Goal: Information Seeking & Learning: Learn about a topic

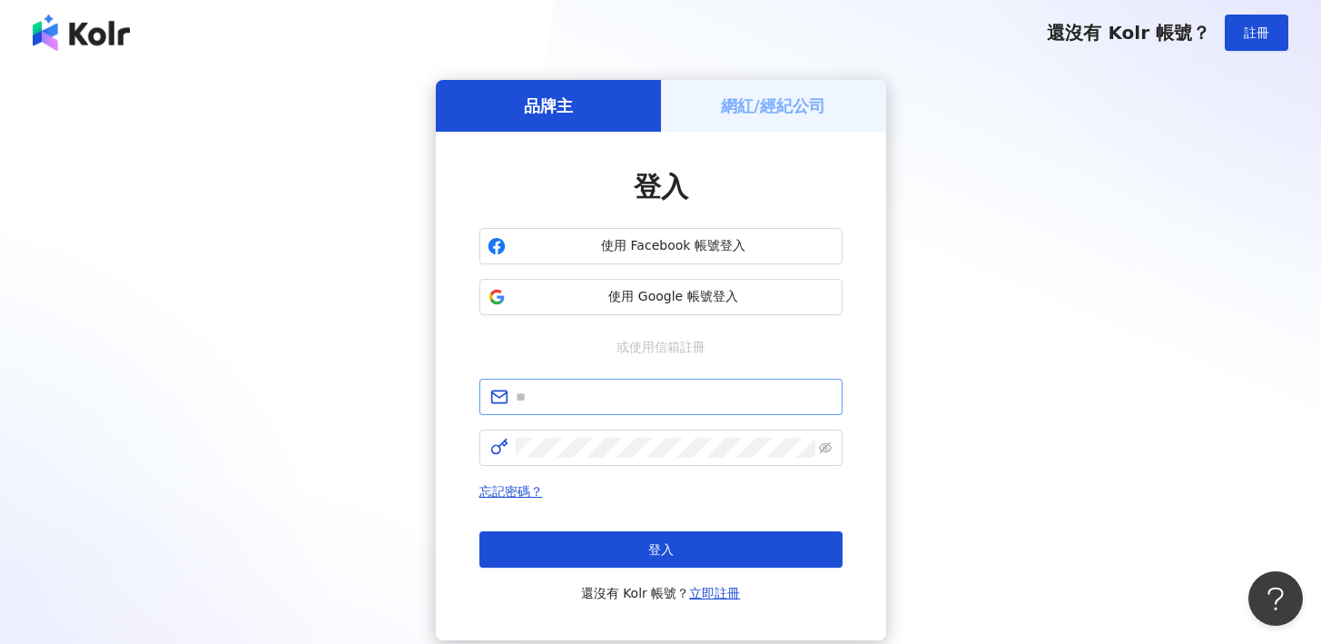
click at [693, 386] on span at bounding box center [660, 397] width 363 height 36
click at [679, 401] on input "text" at bounding box center [674, 397] width 316 height 20
click at [683, 299] on span "使用 Google 帳號登入" at bounding box center [673, 297] width 321 height 18
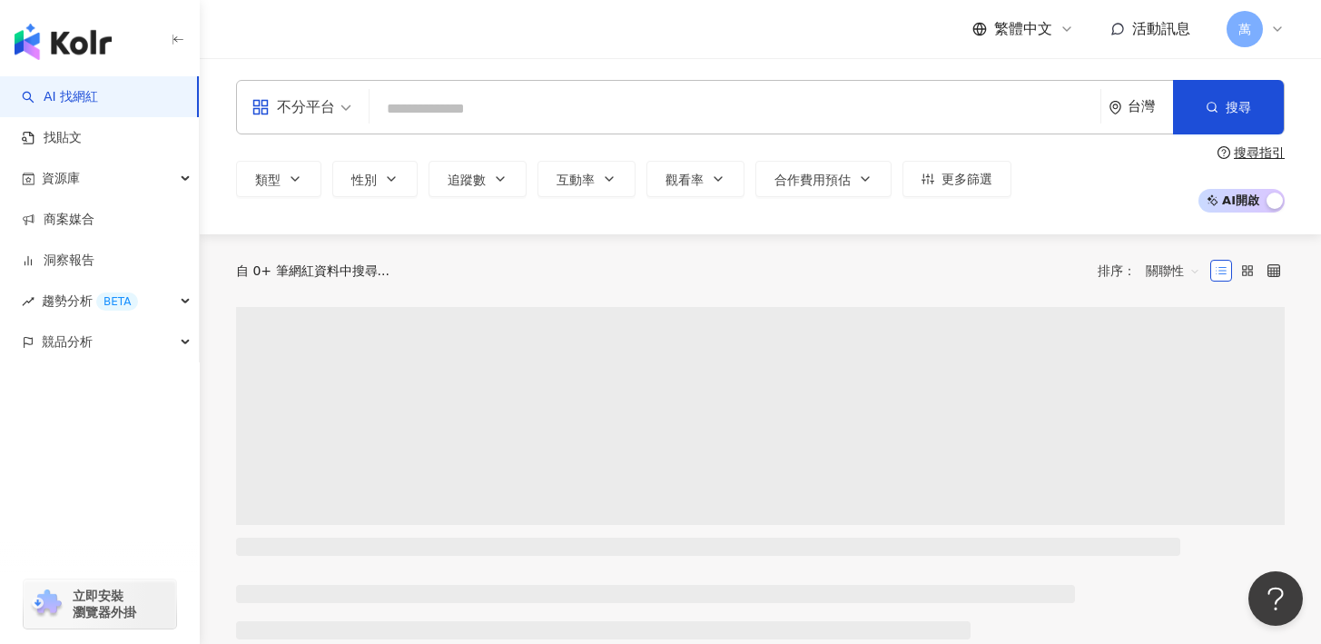
click at [419, 94] on input "search" at bounding box center [735, 109] width 716 height 35
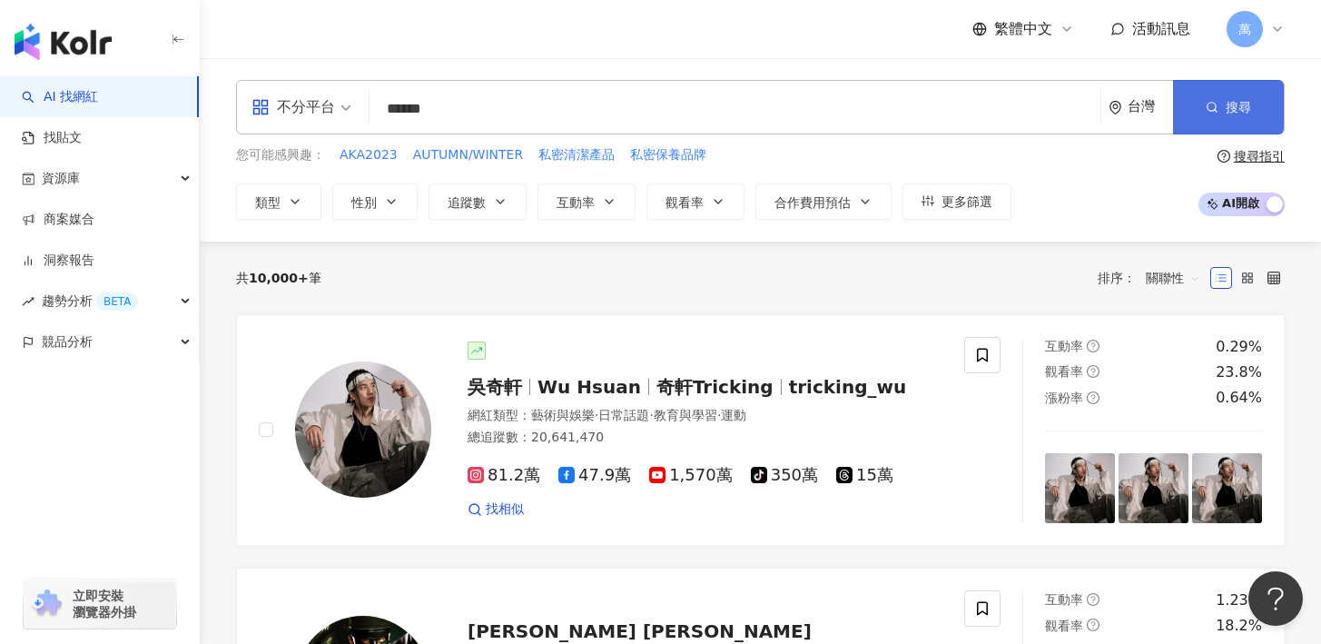
type input "******"
click at [1253, 97] on button "搜尋" at bounding box center [1228, 107] width 111 height 54
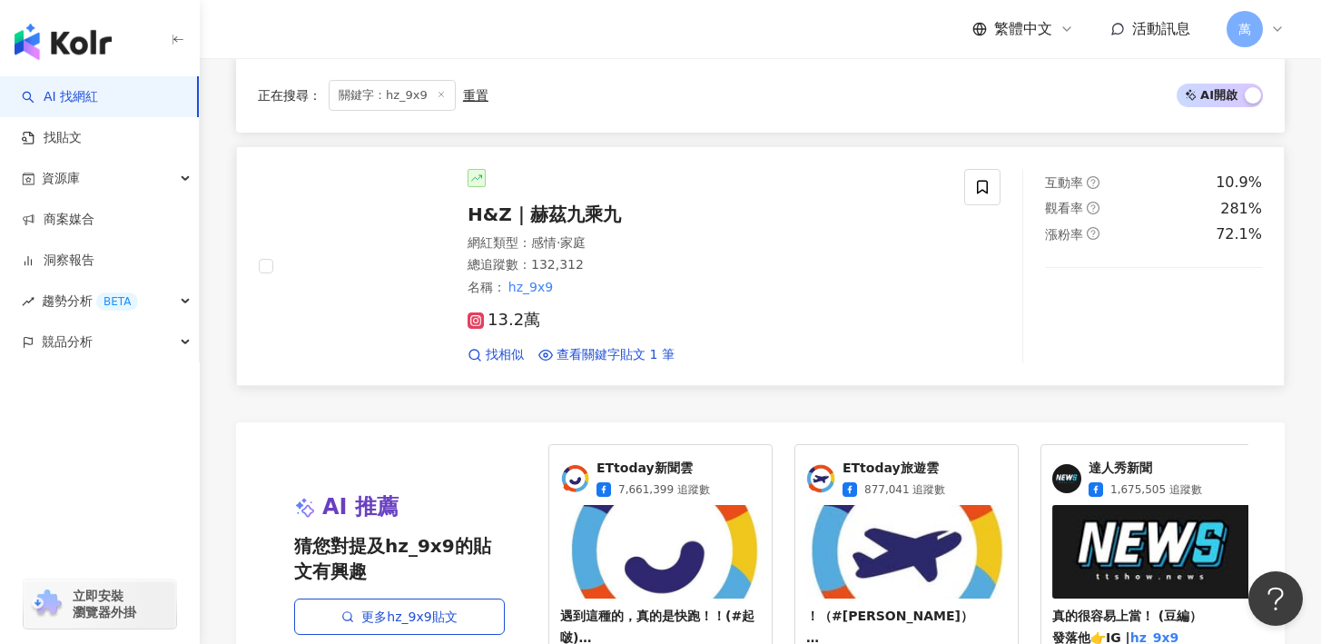
scroll to position [509, 0]
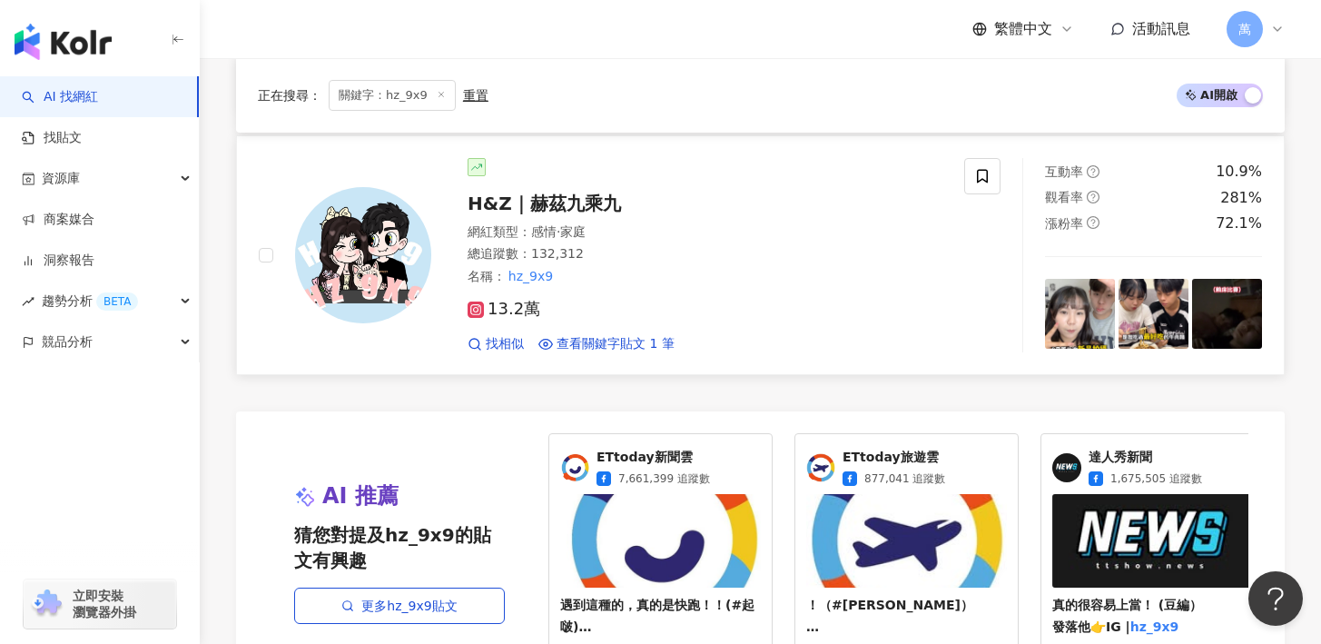
click at [709, 232] on div "網紅類型 ： 感情 · 家庭" at bounding box center [705, 232] width 475 height 18
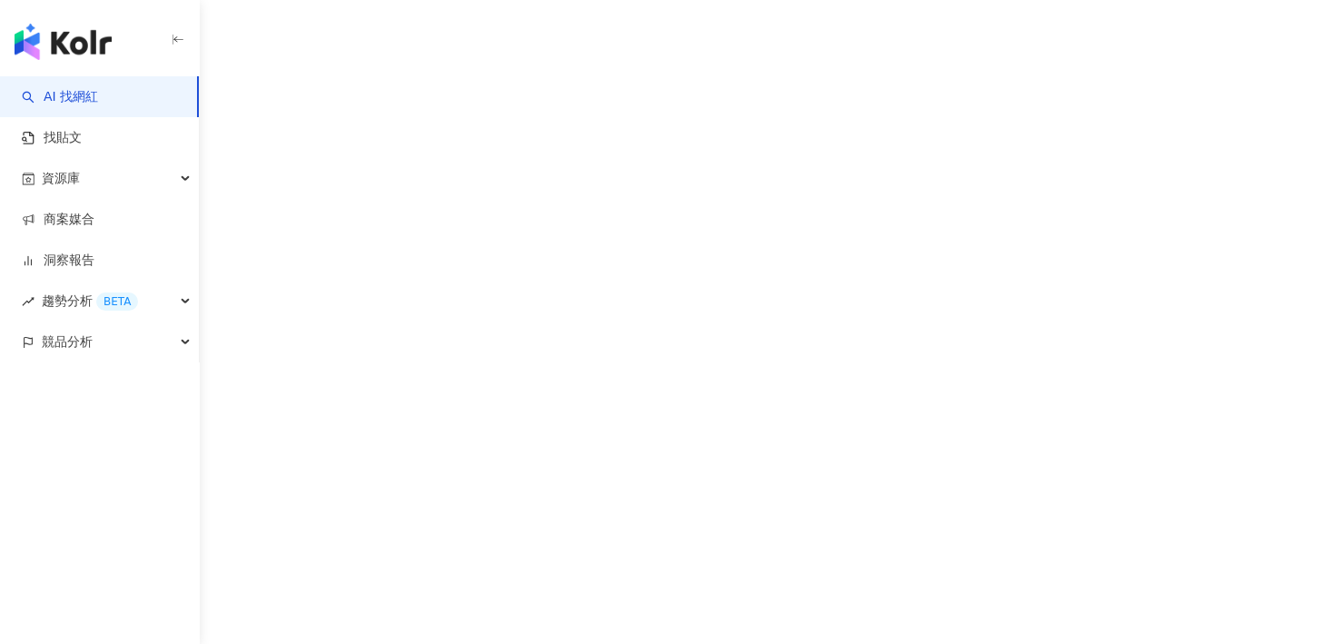
scroll to position [7, 0]
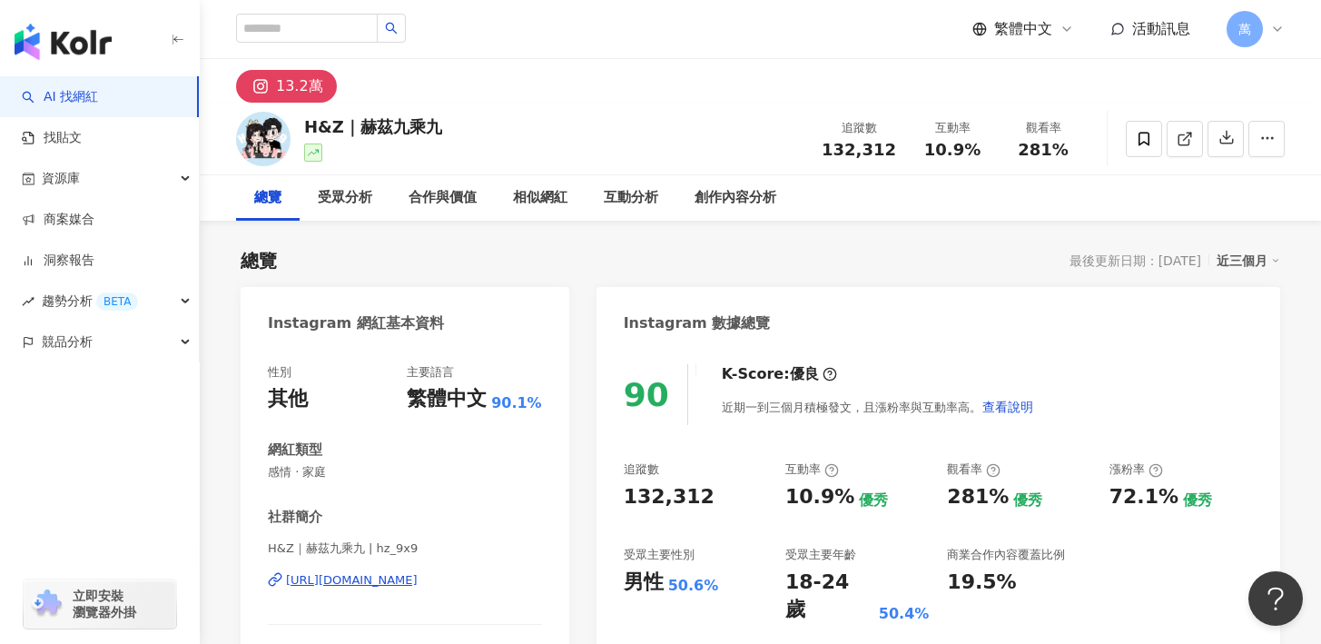
click at [297, 43] on div at bounding box center [321, 29] width 170 height 31
click at [292, 31] on input "search" at bounding box center [307, 28] width 142 height 29
paste input "**********"
type input "**********"
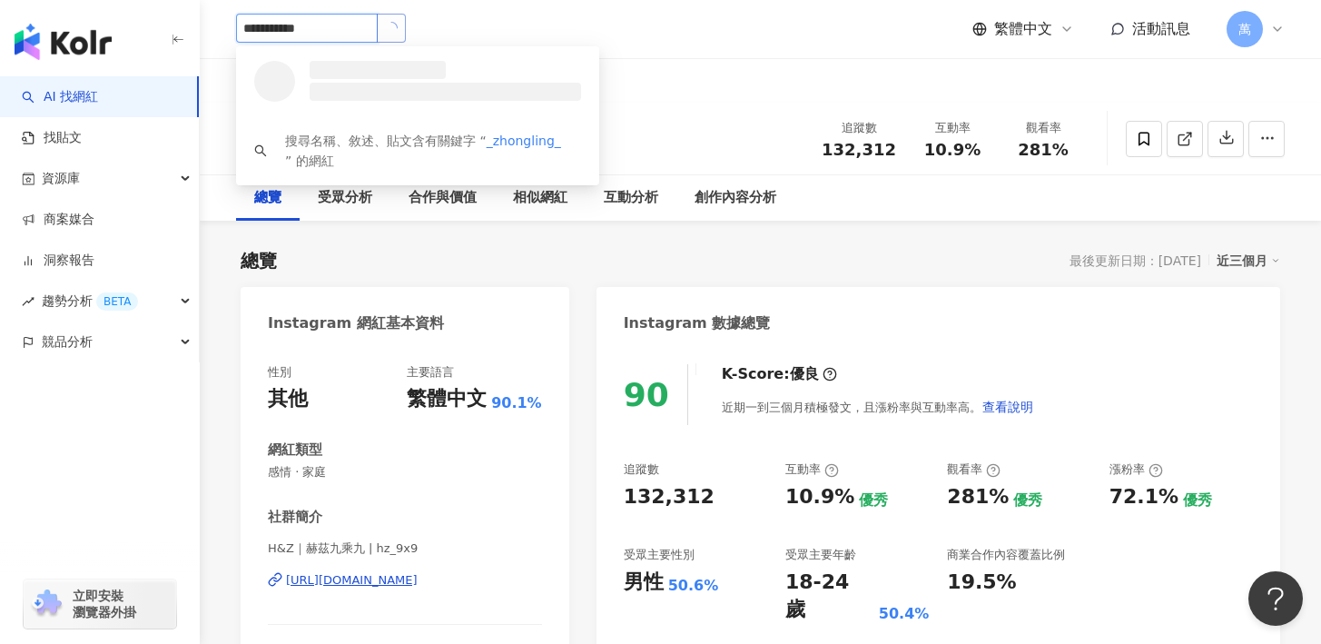
click at [390, 25] on button "button" at bounding box center [391, 28] width 29 height 29
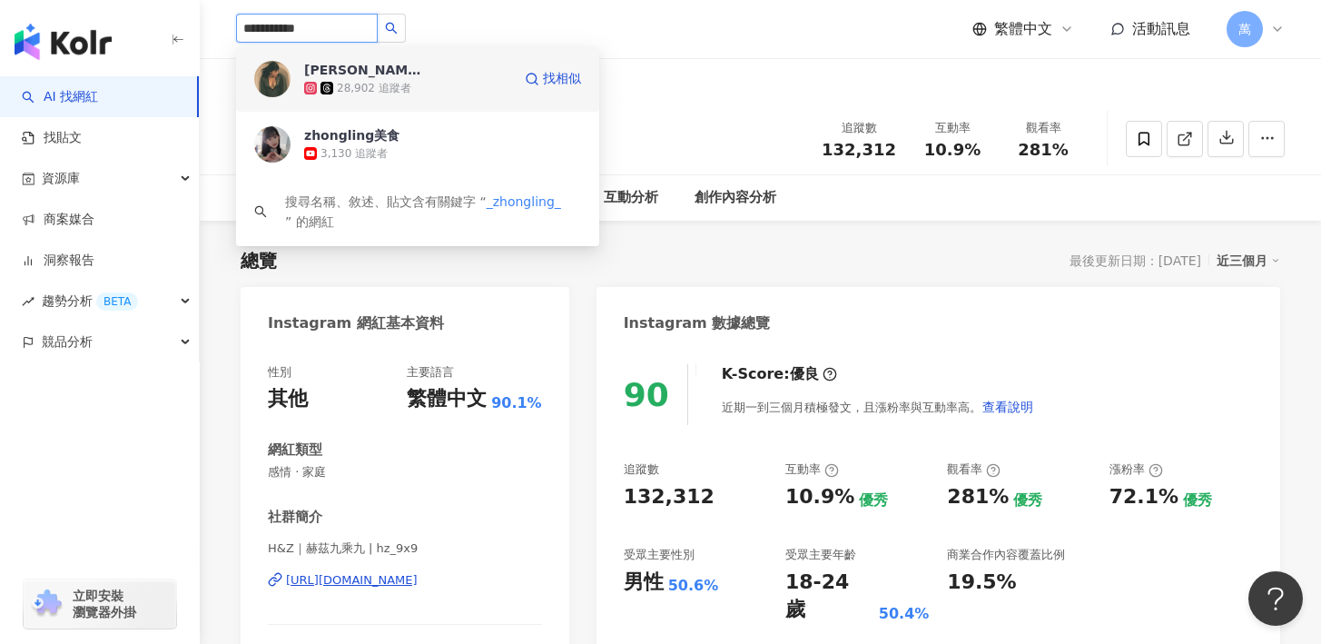
click at [403, 81] on div "28,902 追蹤者" at bounding box center [374, 88] width 74 height 15
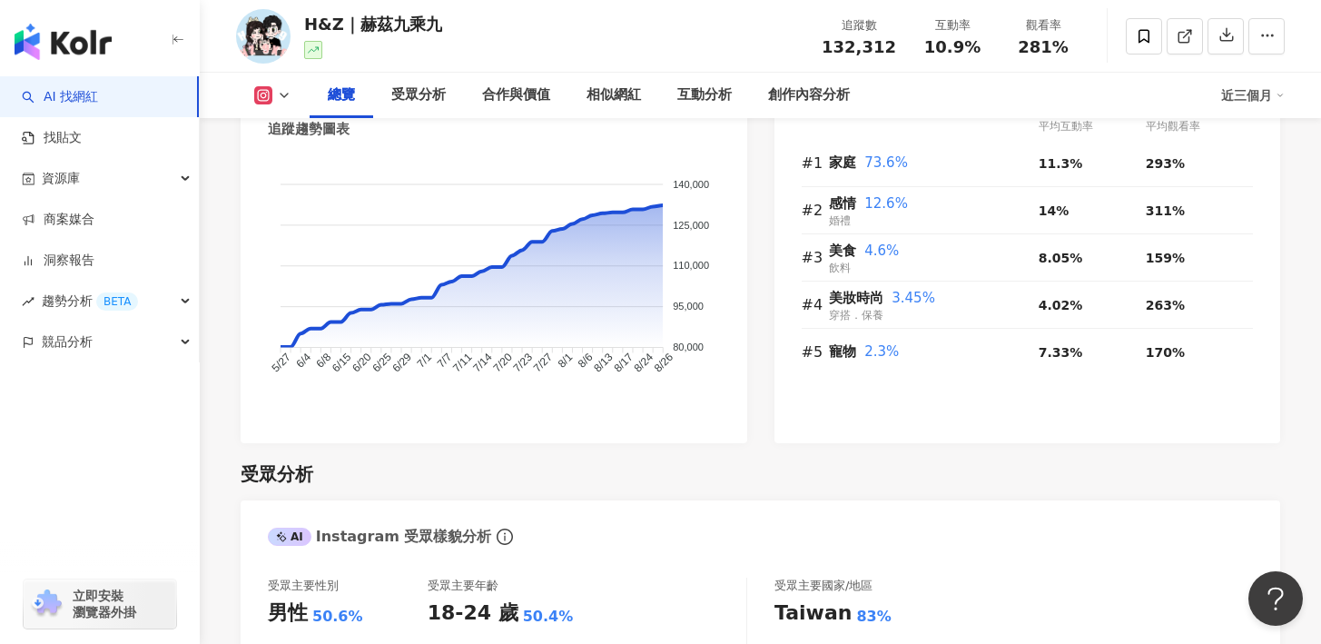
scroll to position [1180, 0]
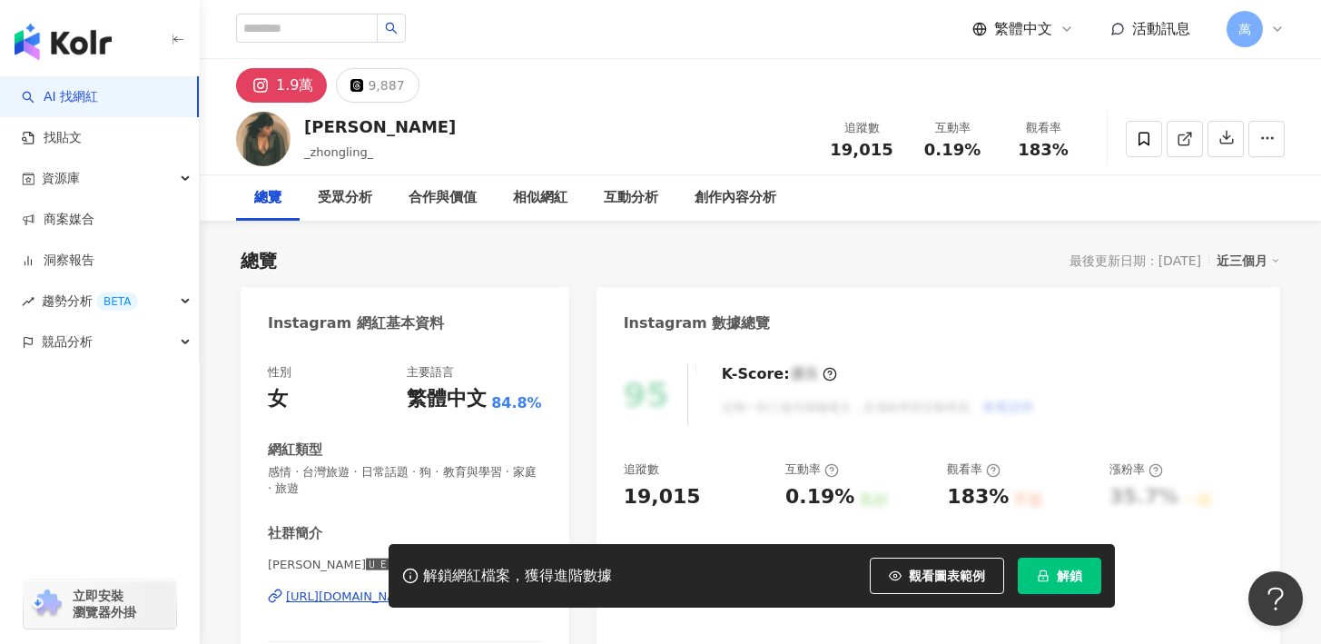
click at [1254, 32] on span "萬" at bounding box center [1245, 29] width 36 height 36
click at [179, 175] on div "資源庫" at bounding box center [99, 178] width 199 height 41
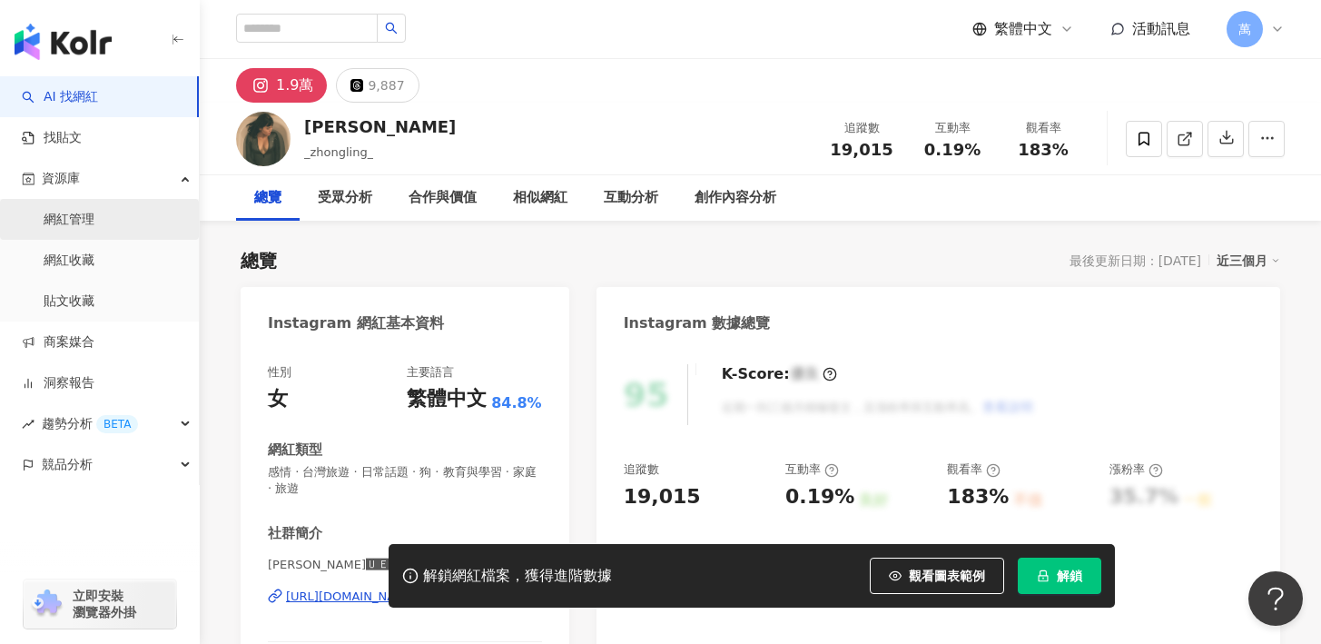
click at [54, 222] on link "網紅管理" at bounding box center [69, 220] width 51 height 18
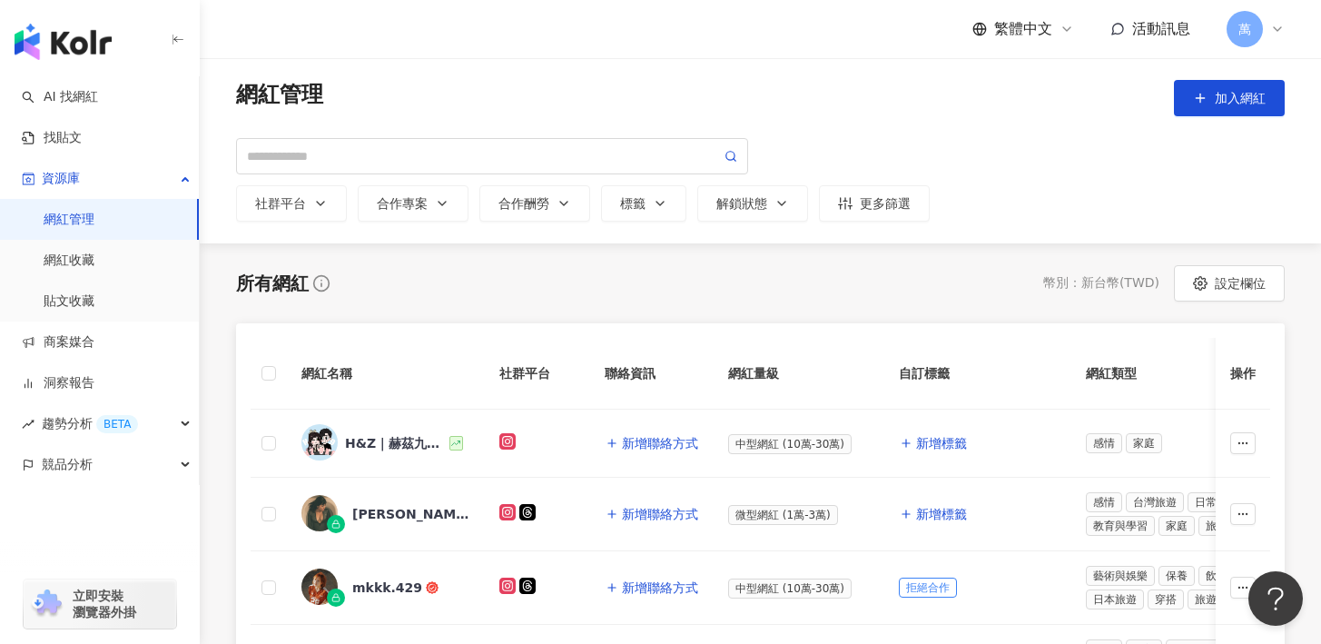
click at [1274, 27] on icon at bounding box center [1277, 29] width 7 height 4
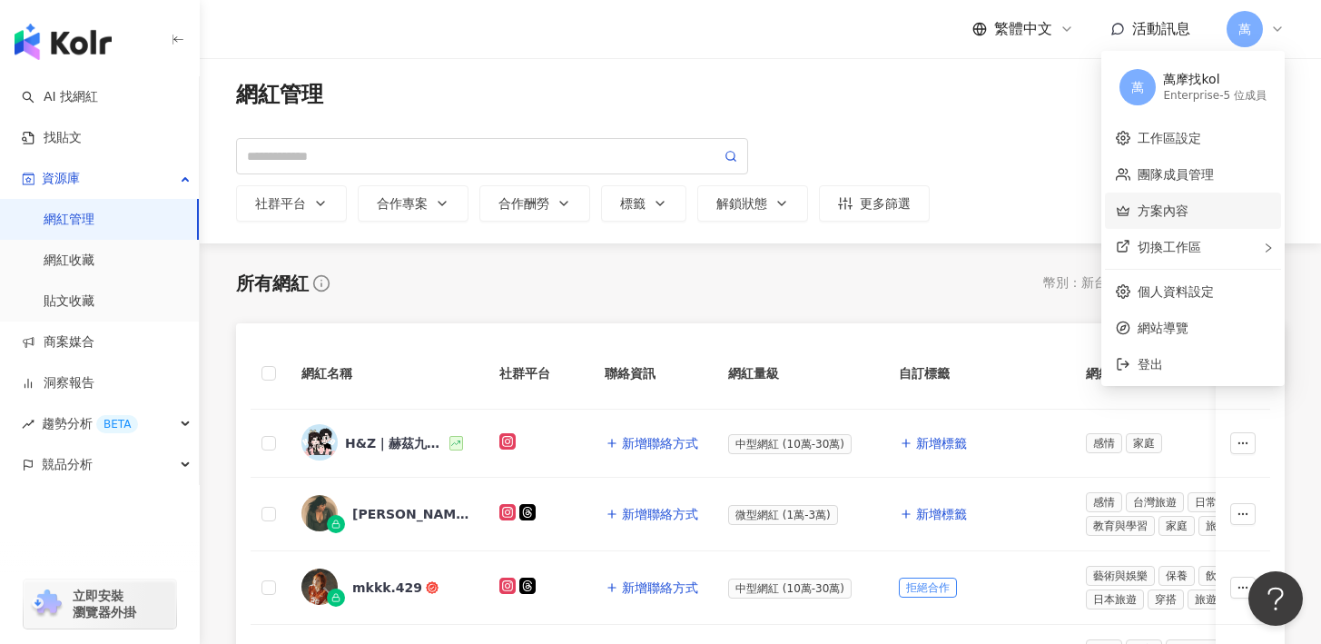
click at [1181, 212] on link "方案內容" at bounding box center [1163, 210] width 51 height 15
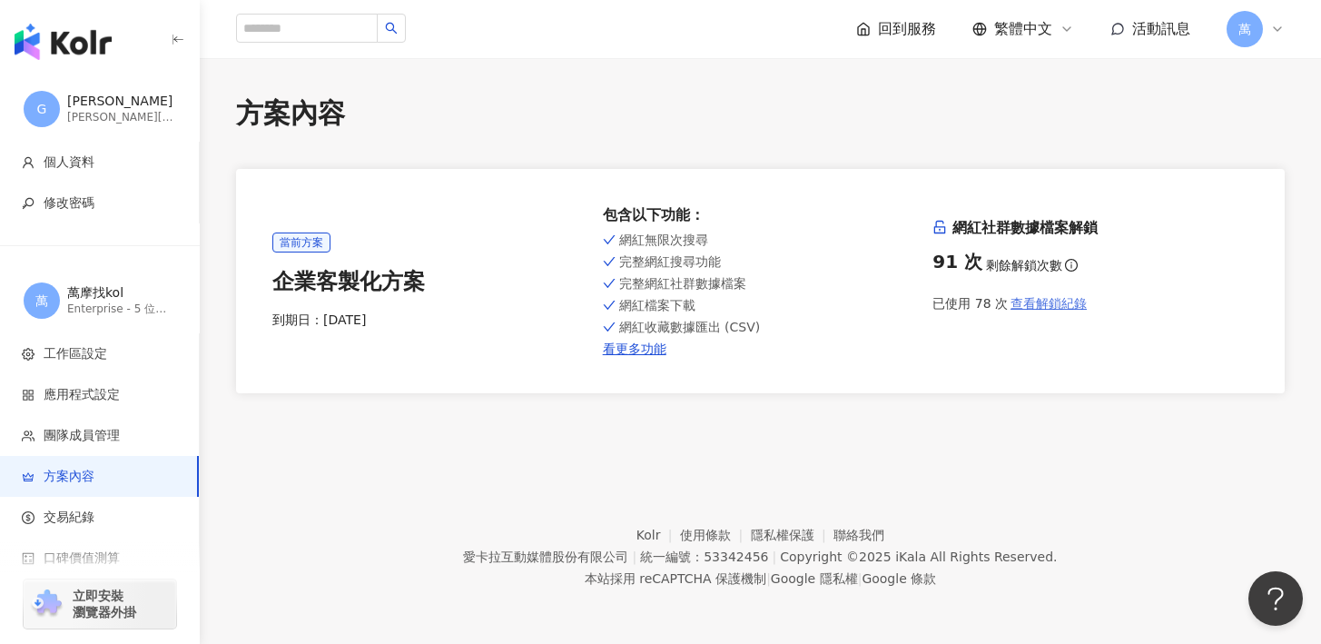
click at [1034, 311] on span "查看解鎖紀錄" at bounding box center [1049, 303] width 76 height 15
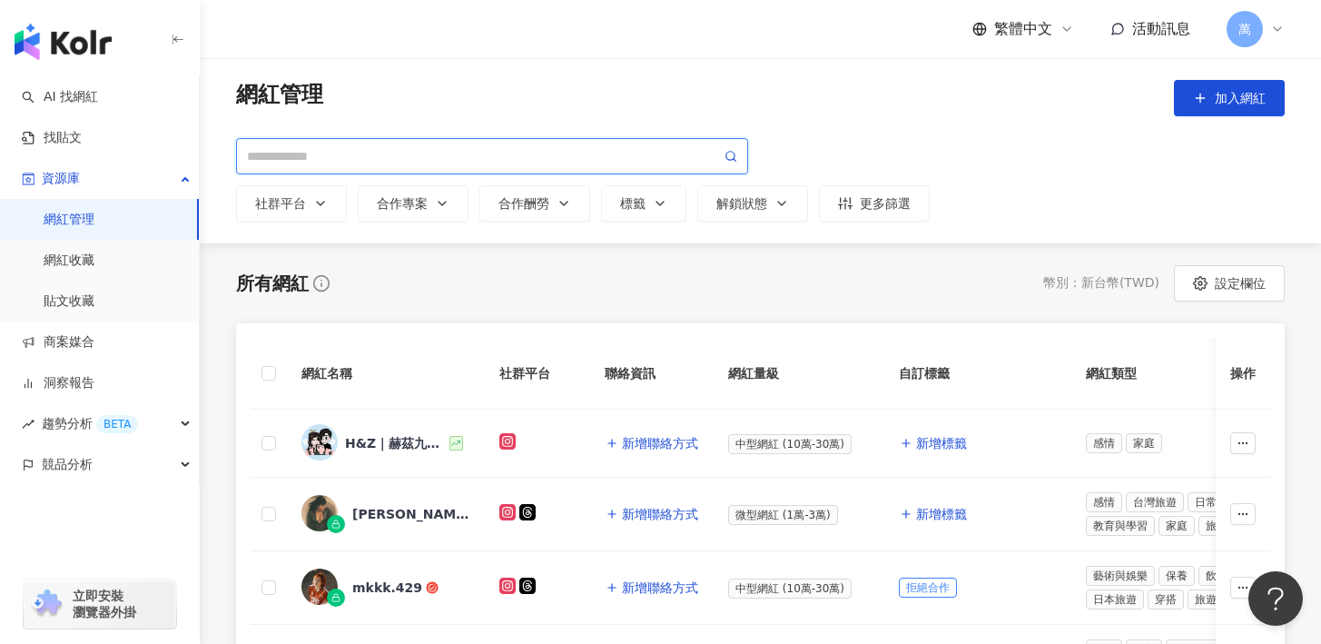
click at [403, 164] on input "search" at bounding box center [484, 156] width 474 height 20
paste input "**********"
type input "**********"
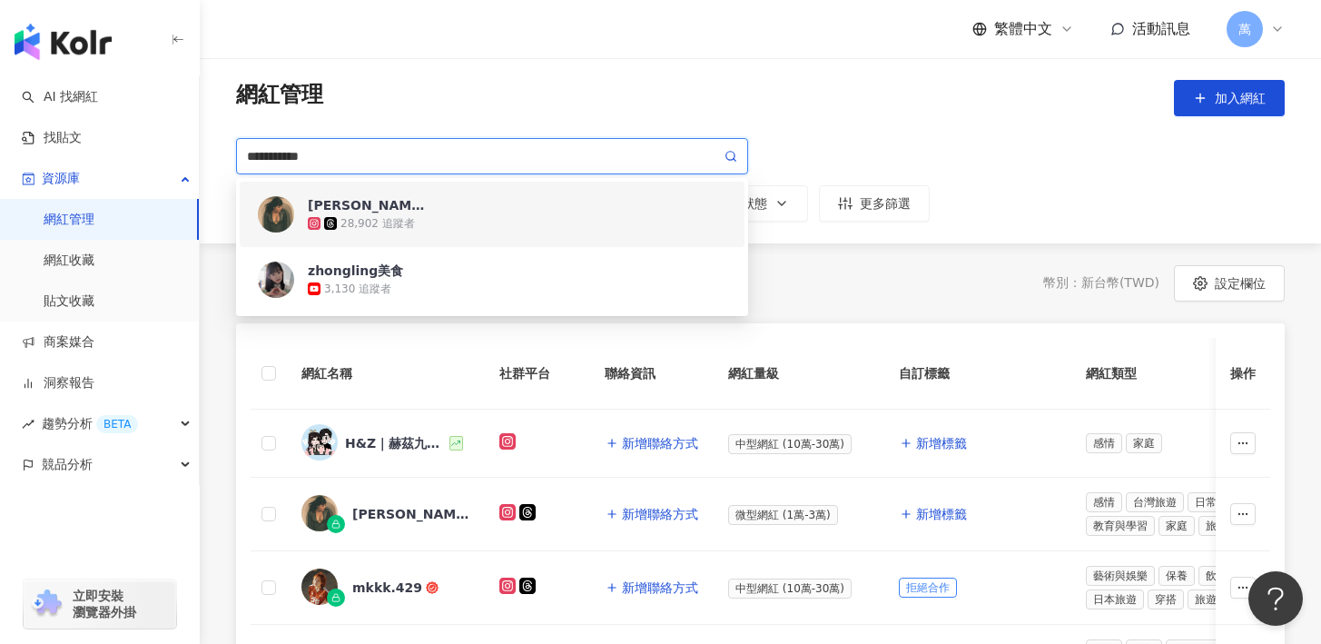
click at [612, 210] on div "薛薛 28,902 追蹤者" at bounding box center [517, 214] width 419 height 36
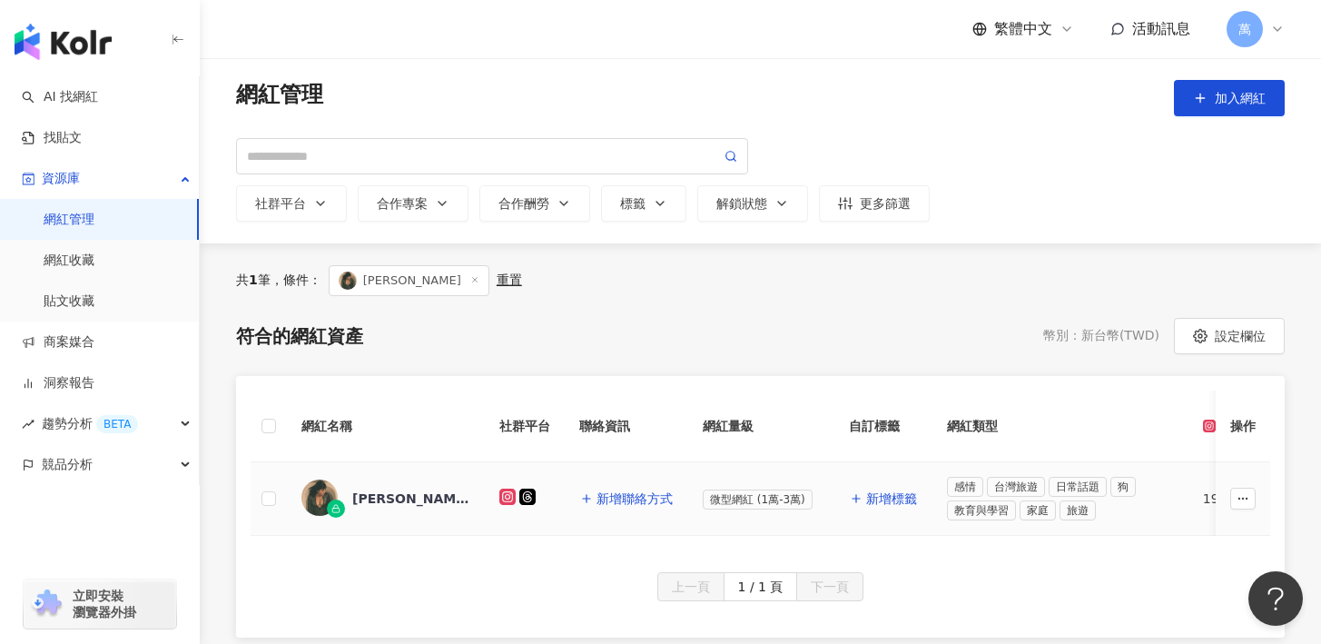
click at [372, 504] on div "薛薛" at bounding box center [411, 498] width 118 height 18
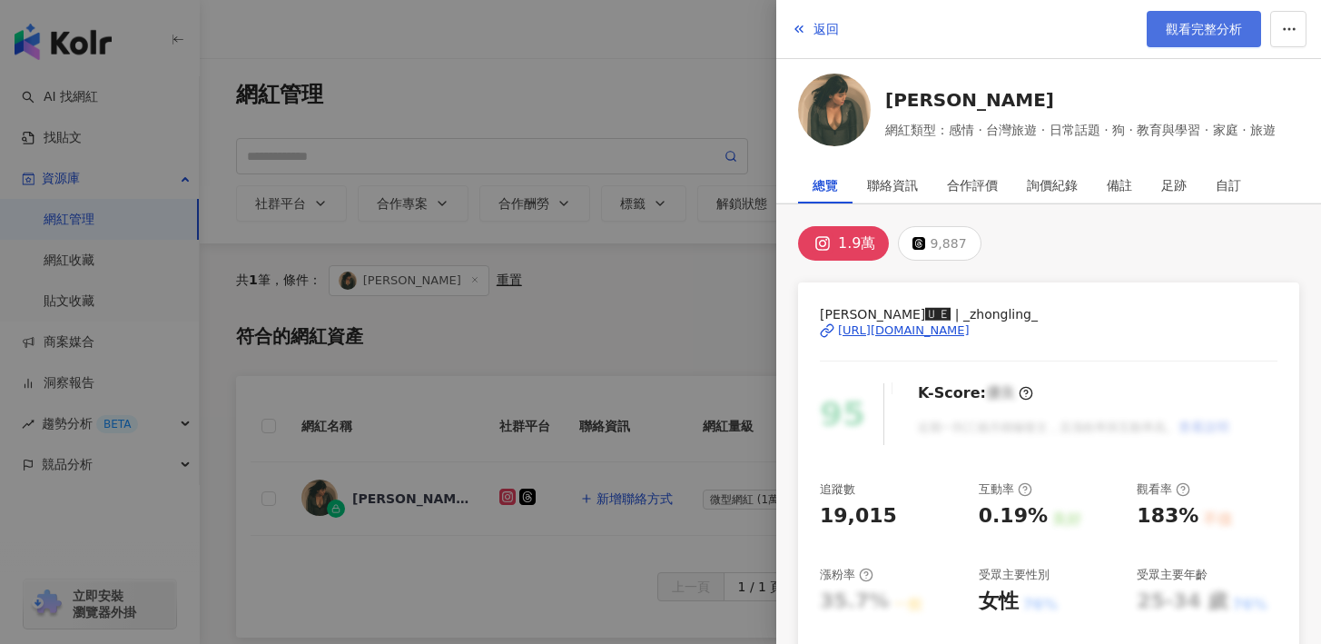
click at [1166, 31] on span "觀看完整分析" at bounding box center [1204, 29] width 76 height 15
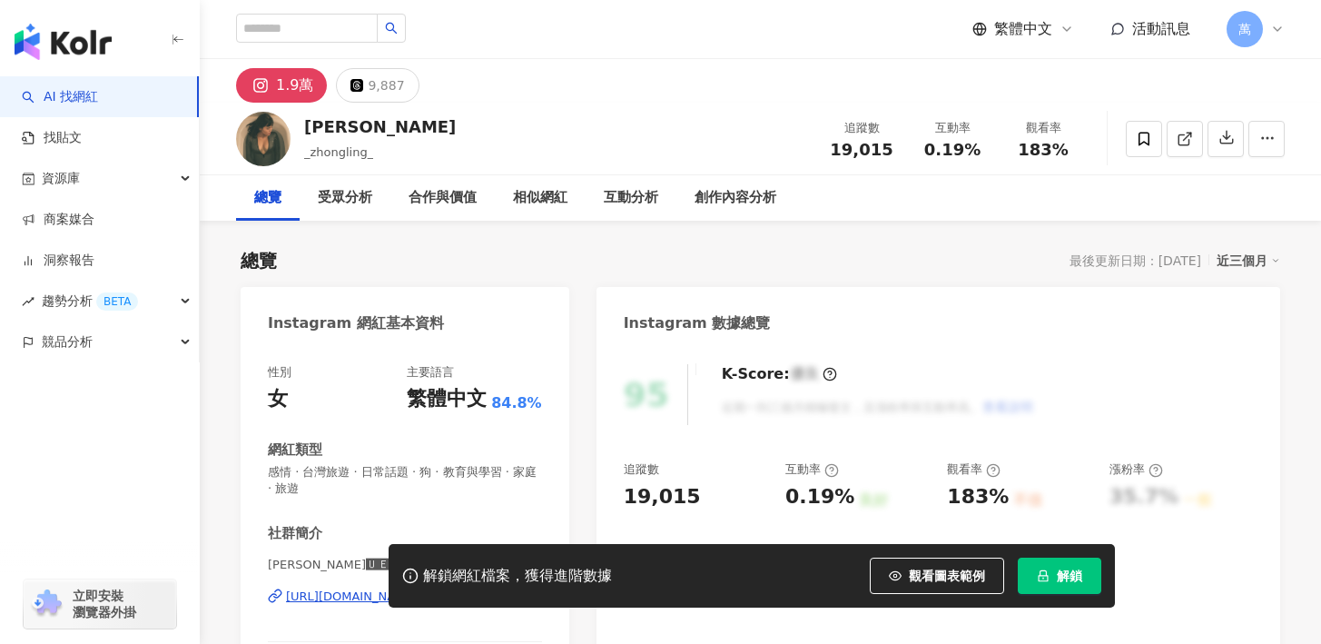
click at [1072, 572] on span "解鎖" at bounding box center [1069, 575] width 25 height 15
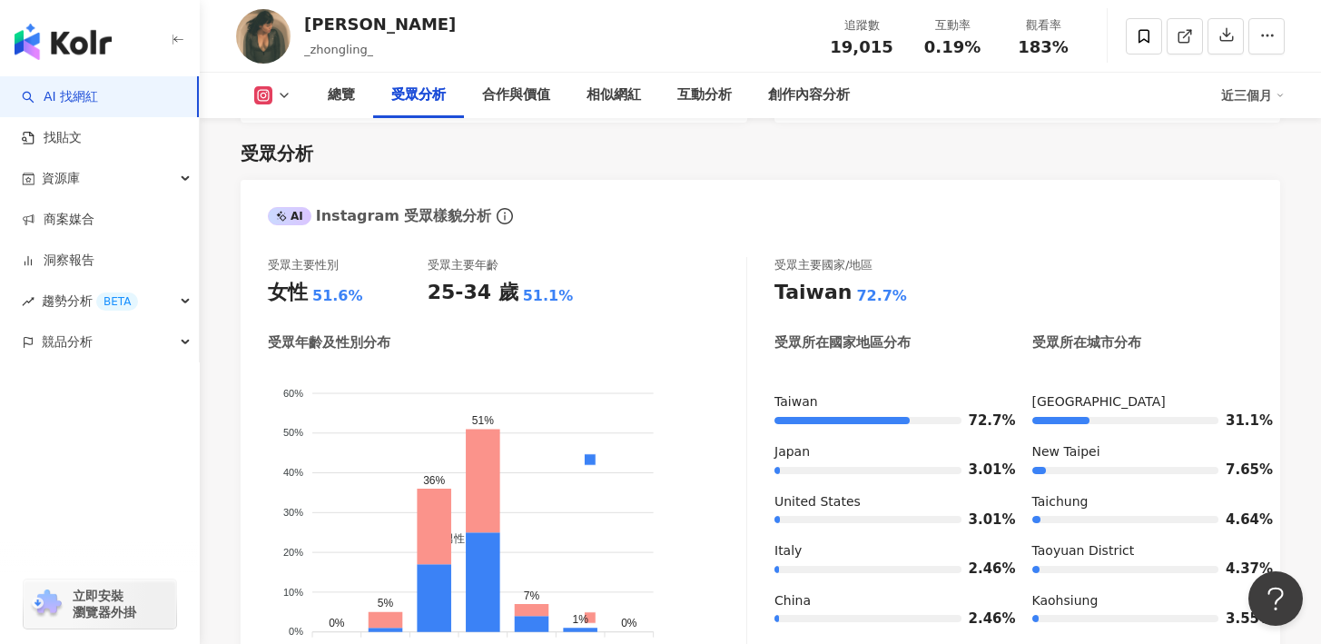
scroll to position [1553, 0]
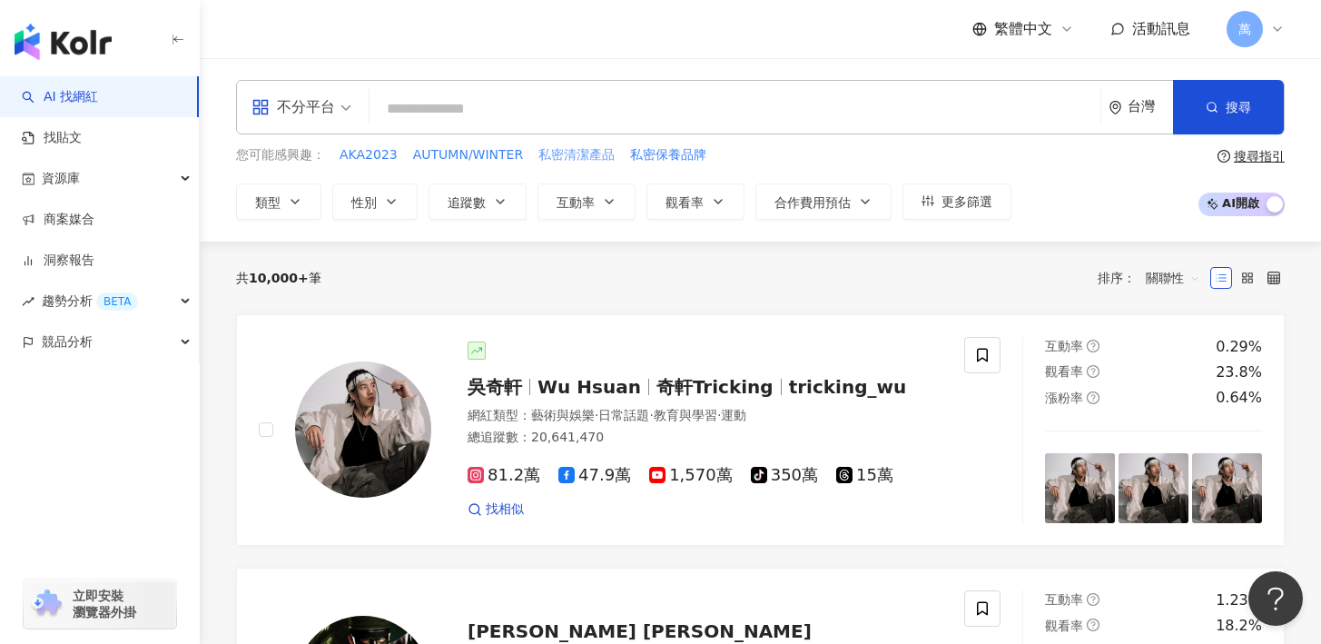
click at [588, 153] on span "私密清潔產品" at bounding box center [576, 155] width 76 height 18
type input "******"
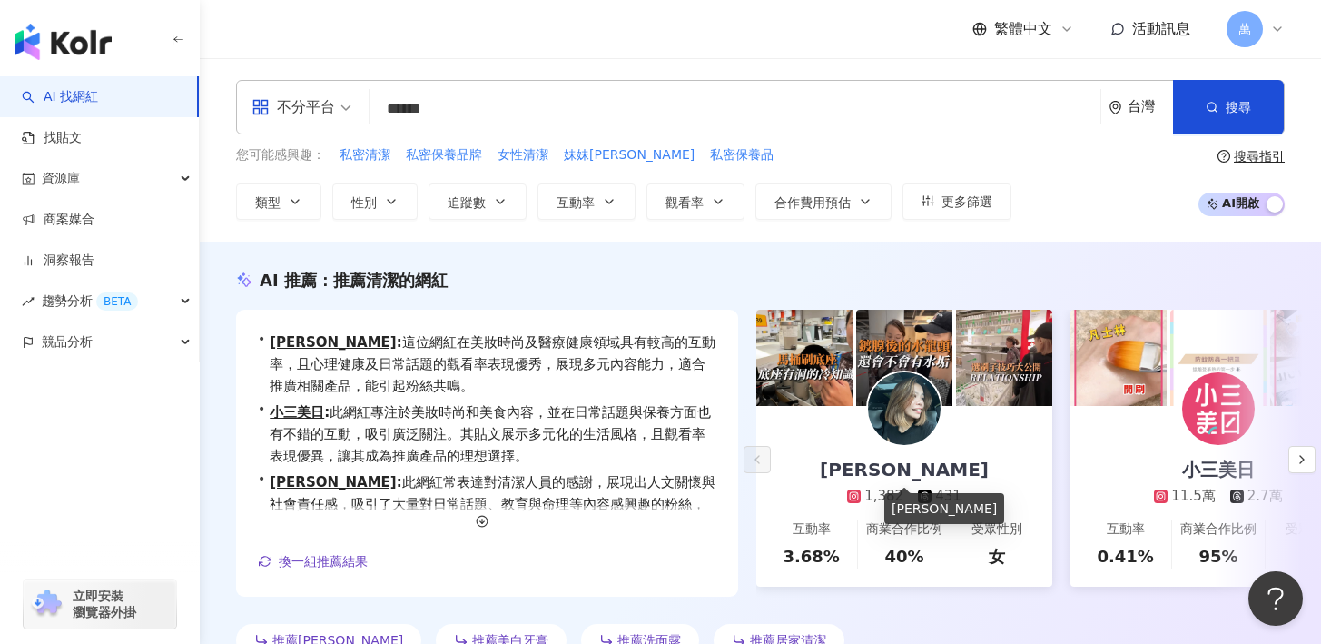
click at [916, 459] on div "[PERSON_NAME]" at bounding box center [904, 469] width 205 height 25
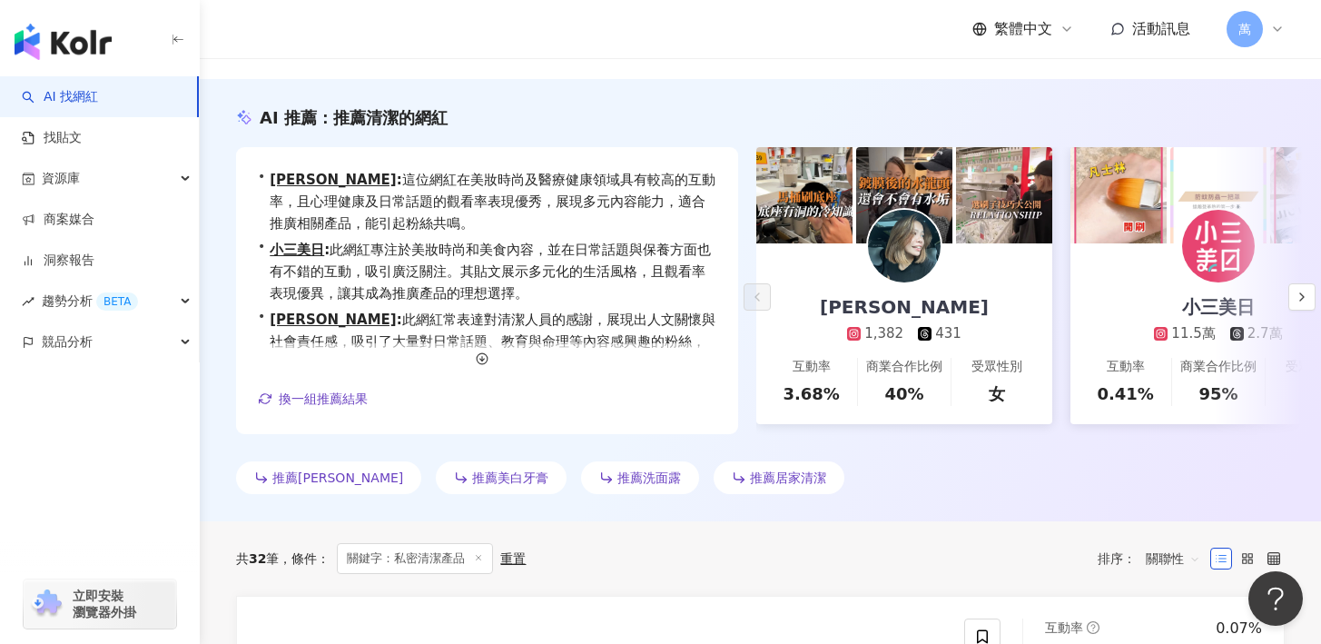
scroll to position [151, 0]
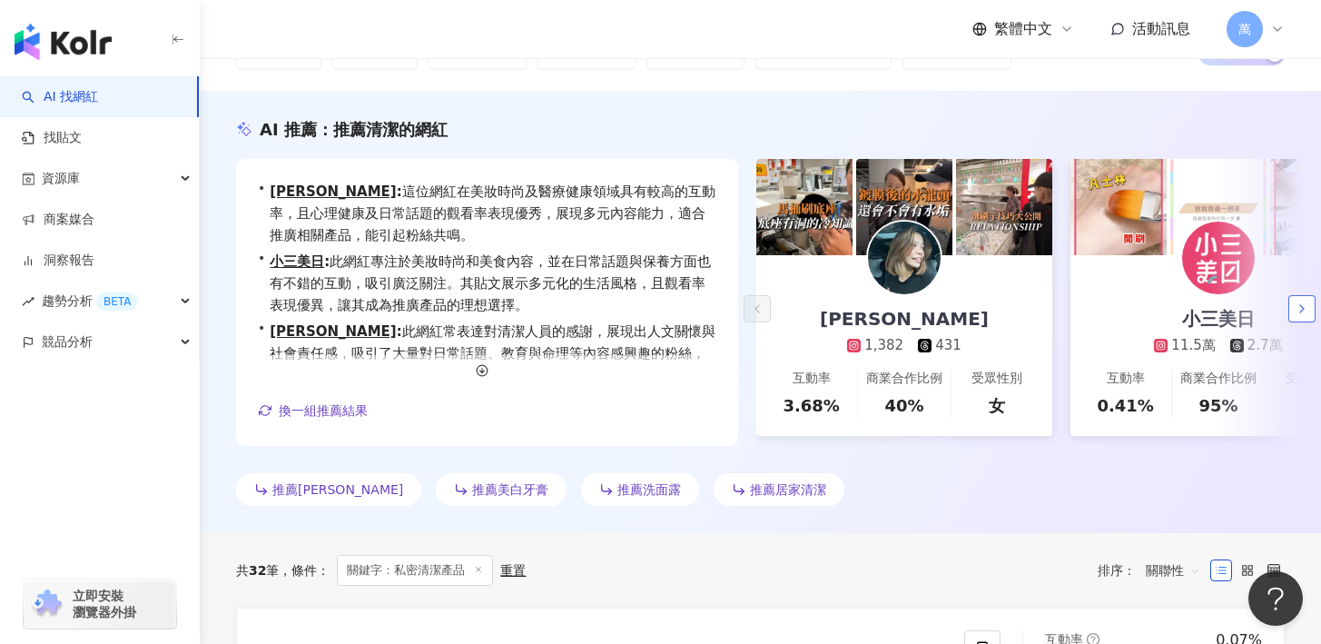
click at [1299, 313] on icon "button" at bounding box center [1302, 308] width 15 height 15
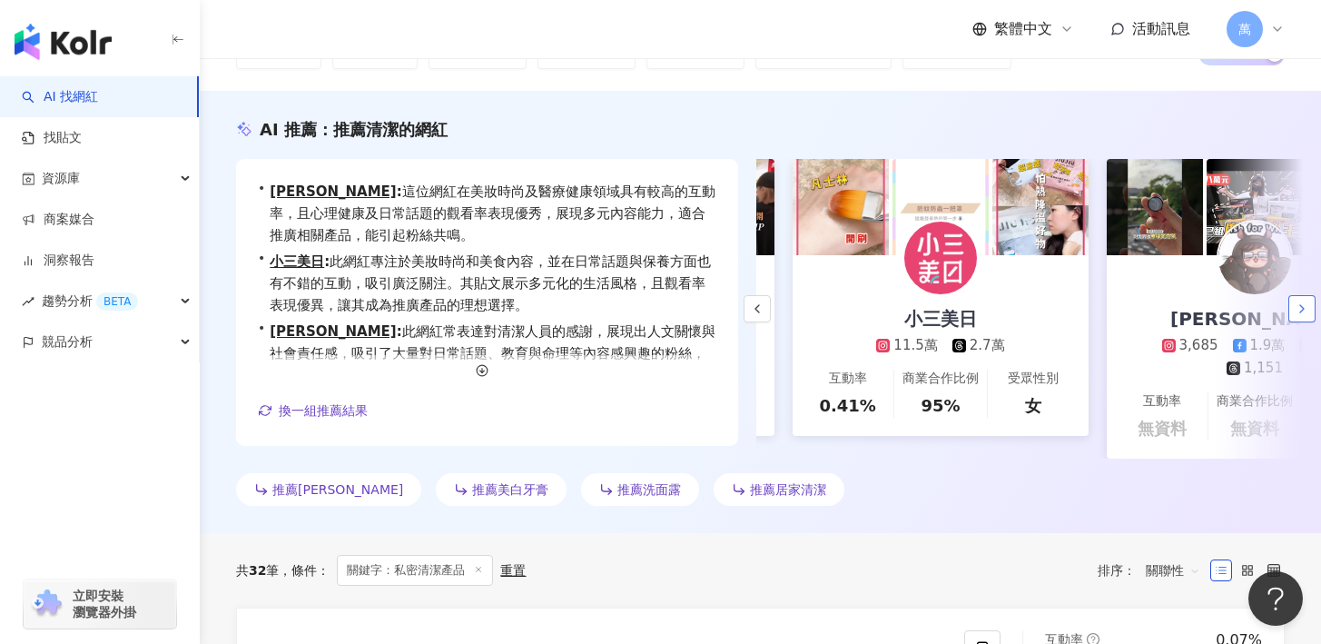
scroll to position [0, 314]
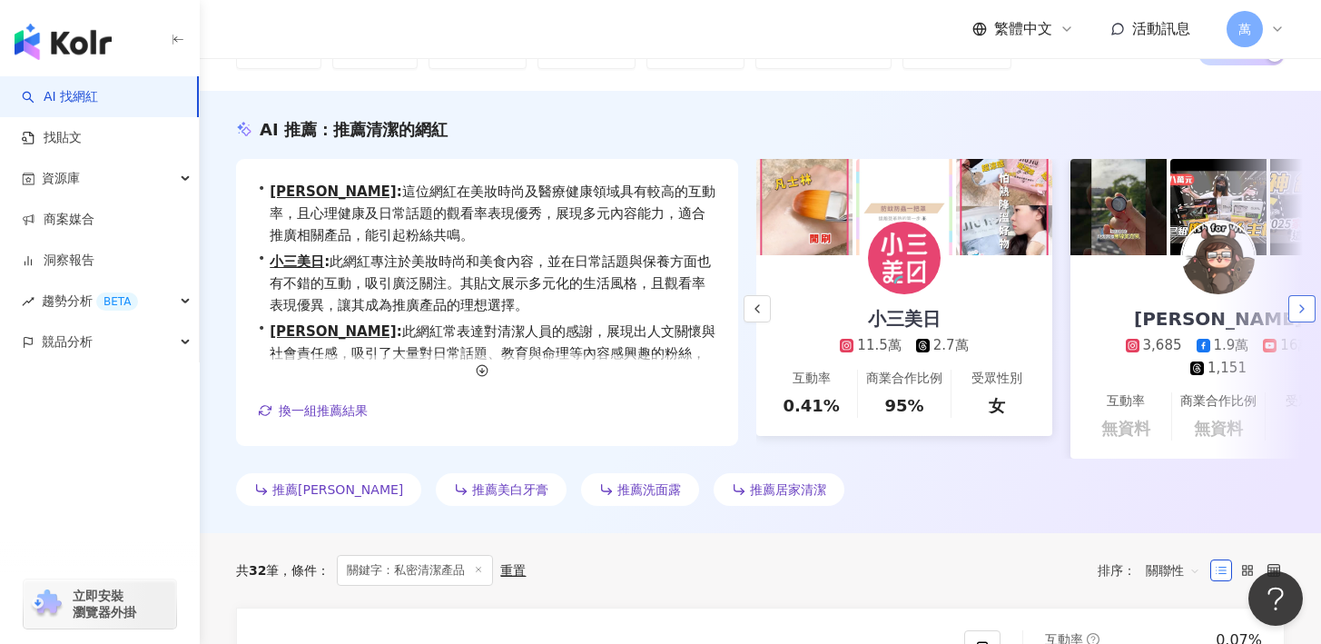
click at [1299, 313] on icon "button" at bounding box center [1302, 308] width 15 height 15
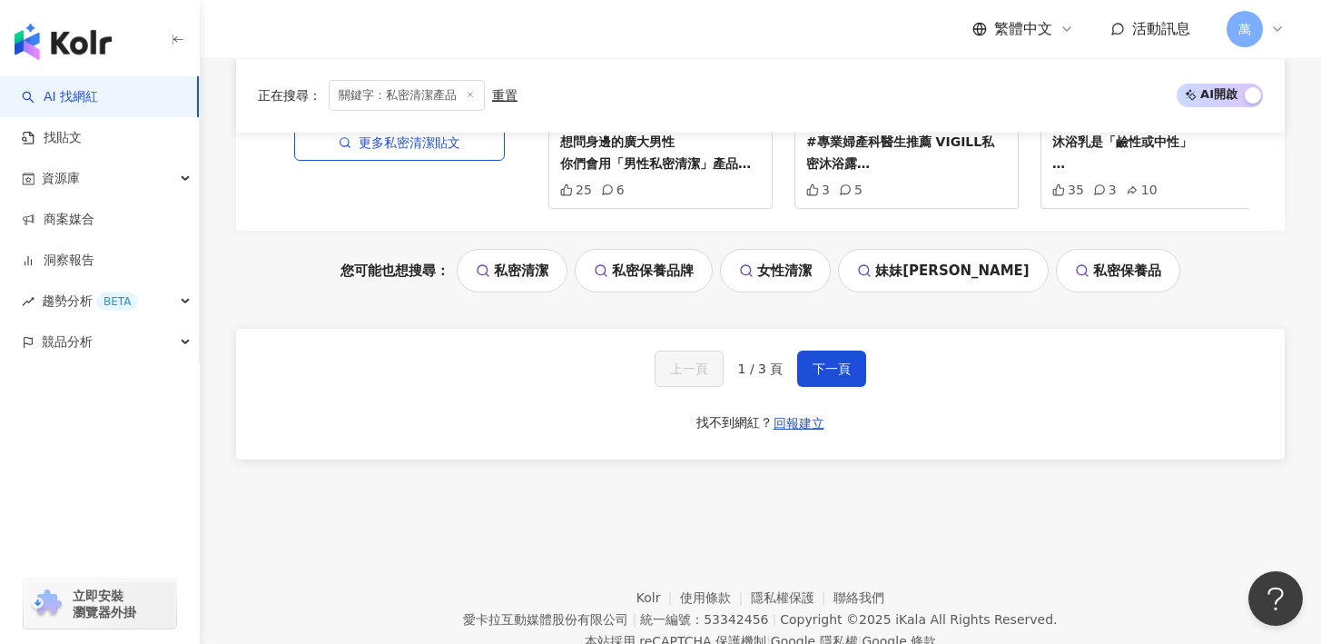
scroll to position [3993, 0]
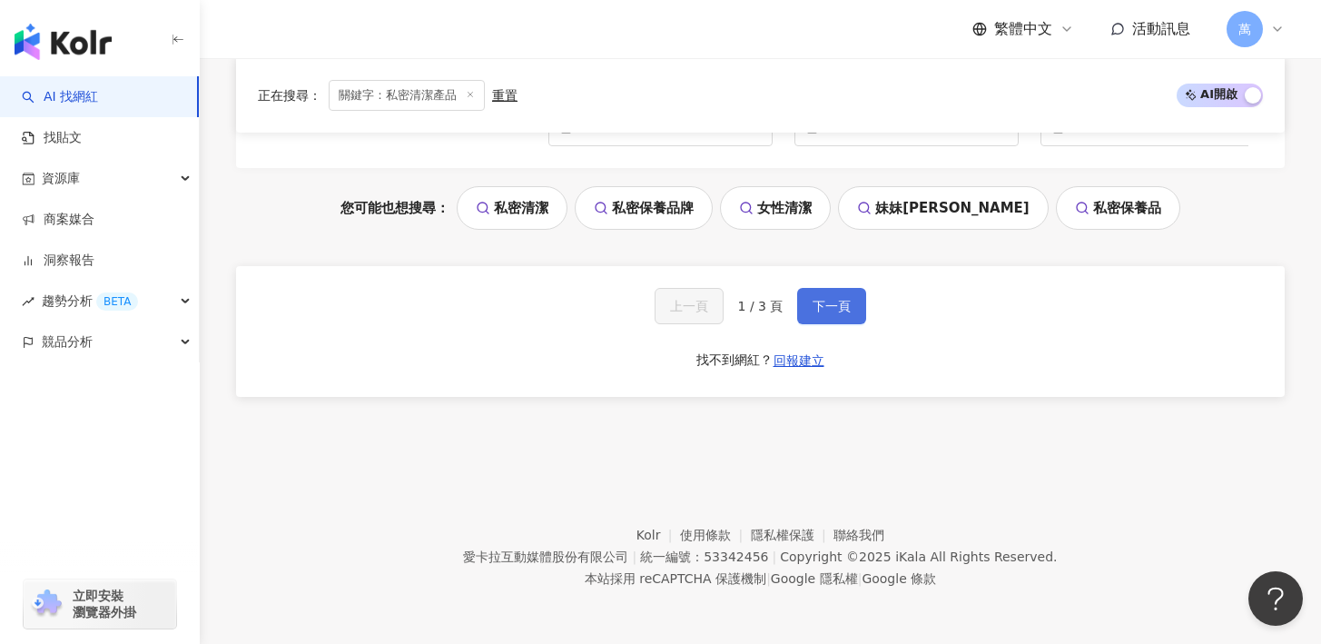
click at [817, 313] on span "下一頁" at bounding box center [832, 306] width 38 height 15
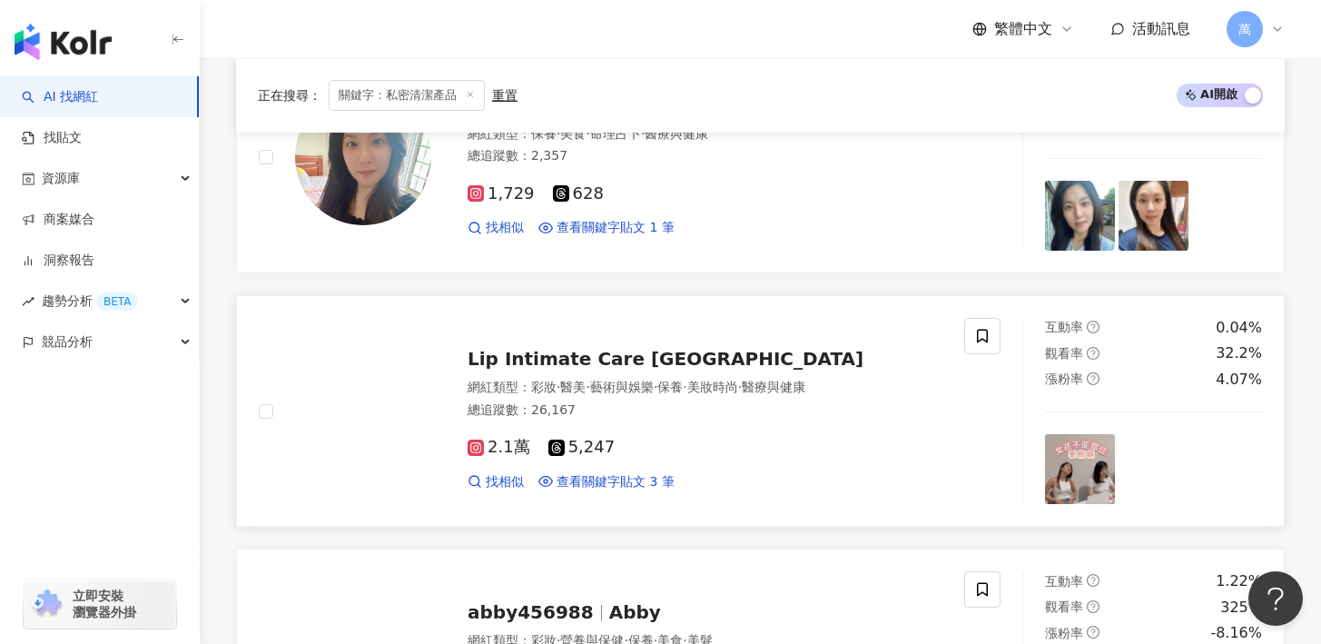
scroll to position [706, 0]
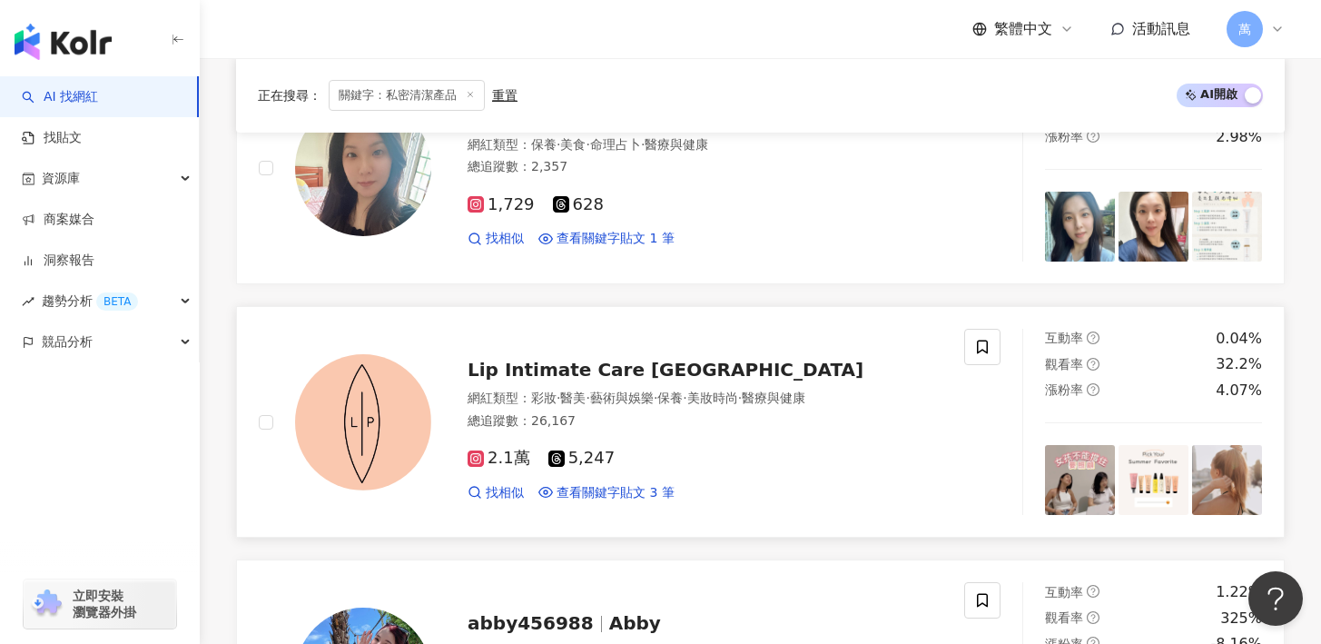
click at [608, 368] on div "Lip Intimate Care Taiwan 網紅類型 ： 彩妝 · 醫美 · 藝術與娛樂 · 保養 · 美妝時尚 · 醫療與健康 總追蹤數 ： 26,1…" at bounding box center [686, 421] width 511 height 159
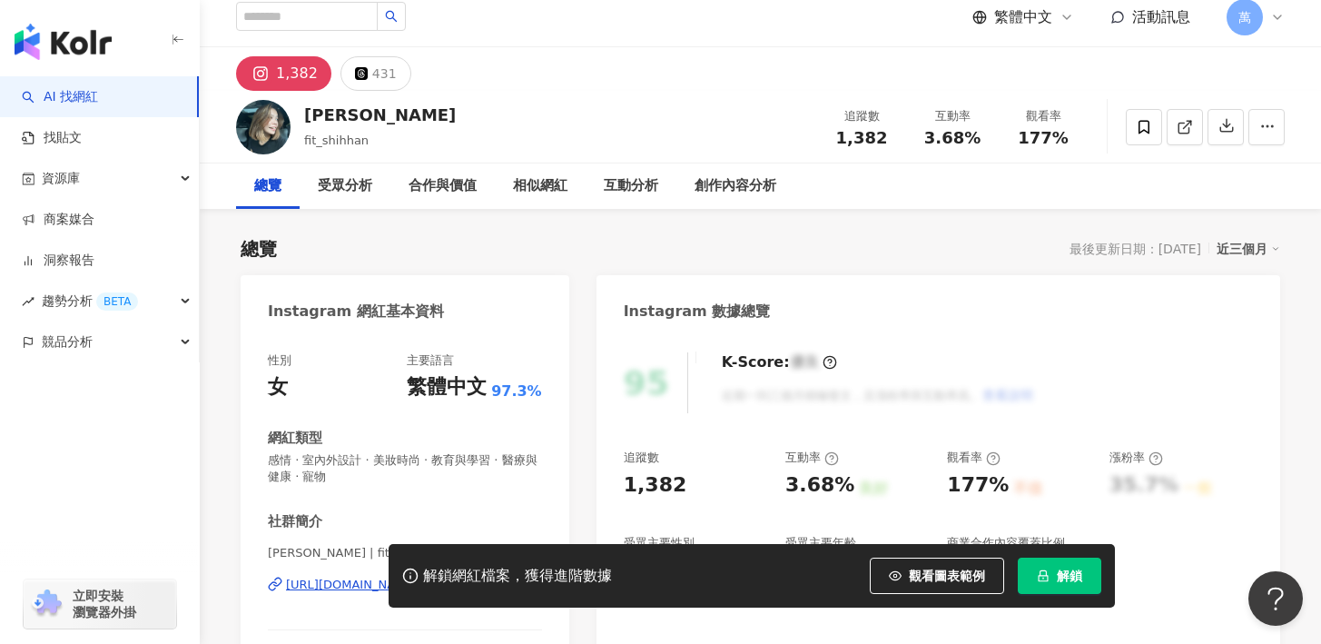
scroll to position [174, 0]
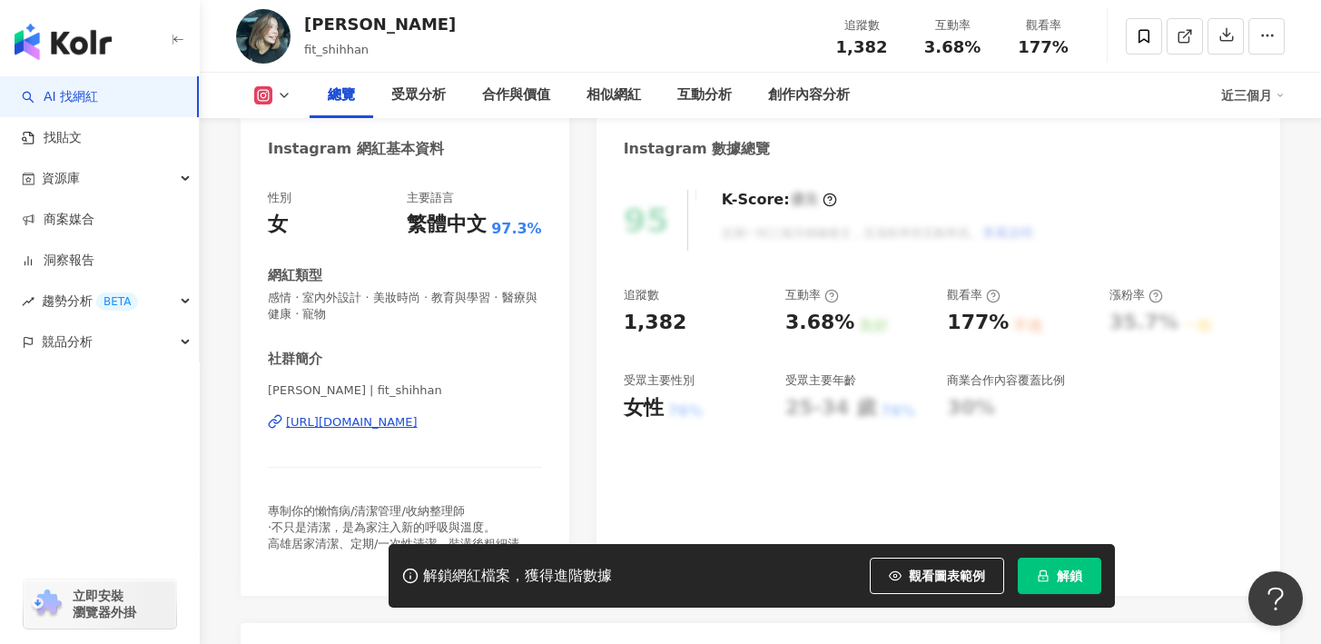
click at [334, 432] on div "[PERSON_NAME] | fit_shihhan [URL][DOMAIN_NAME]" at bounding box center [405, 435] width 274 height 106
click at [334, 425] on div "[URL][DOMAIN_NAME]" at bounding box center [352, 422] width 132 height 16
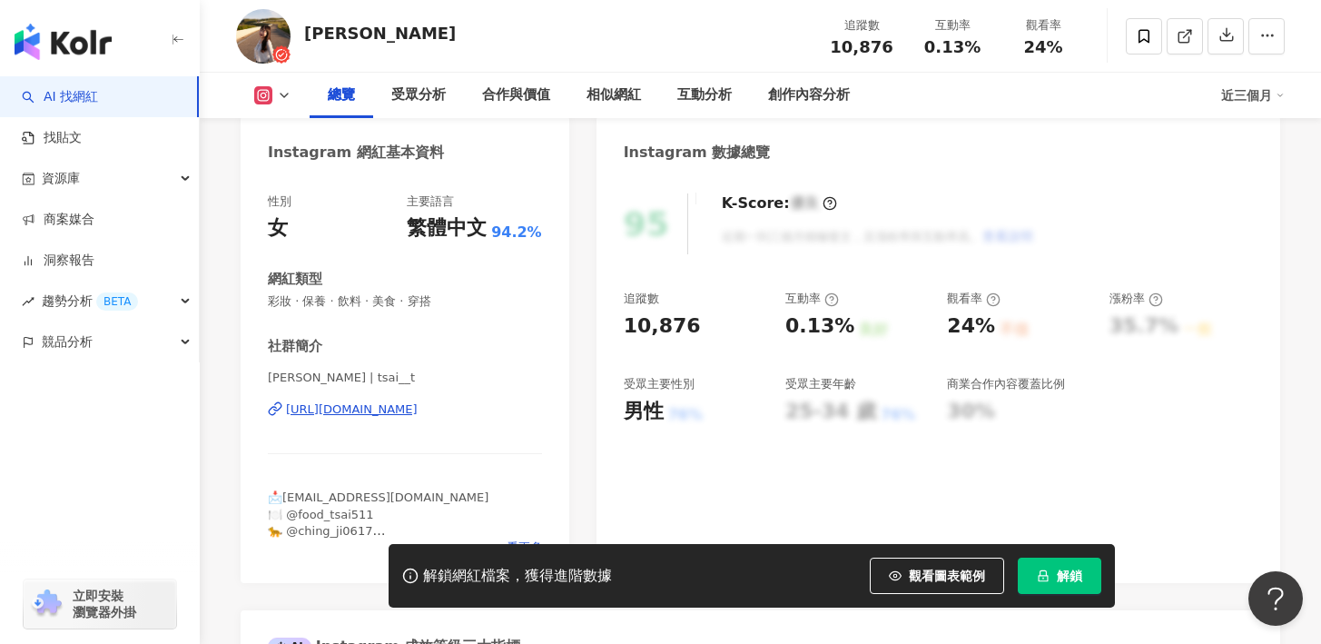
scroll to position [183, 0]
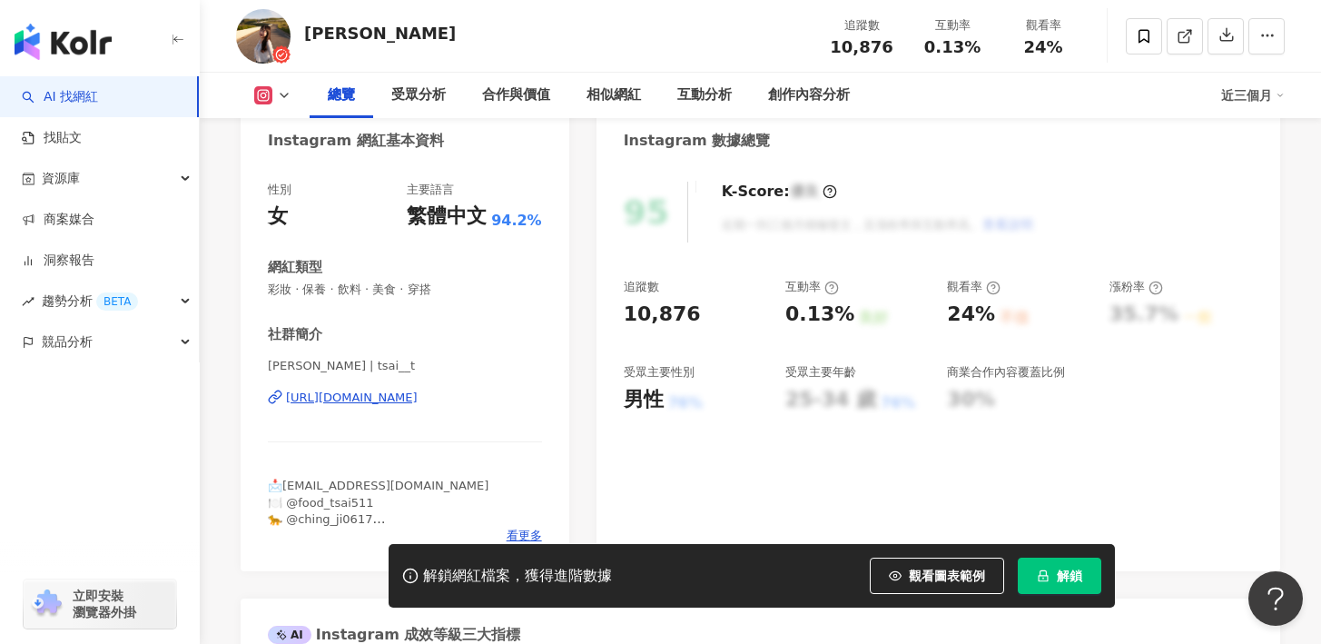
click at [347, 403] on div "https://www.instagram.com/tsai__t/" at bounding box center [352, 398] width 132 height 16
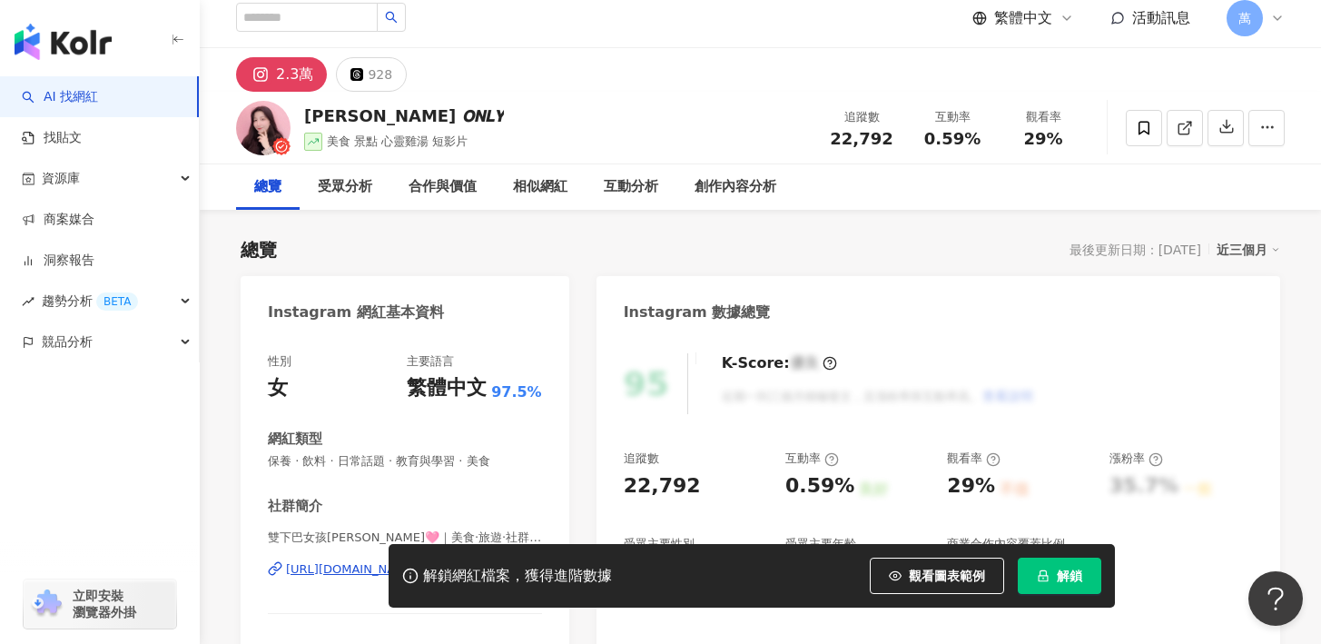
scroll to position [118, 0]
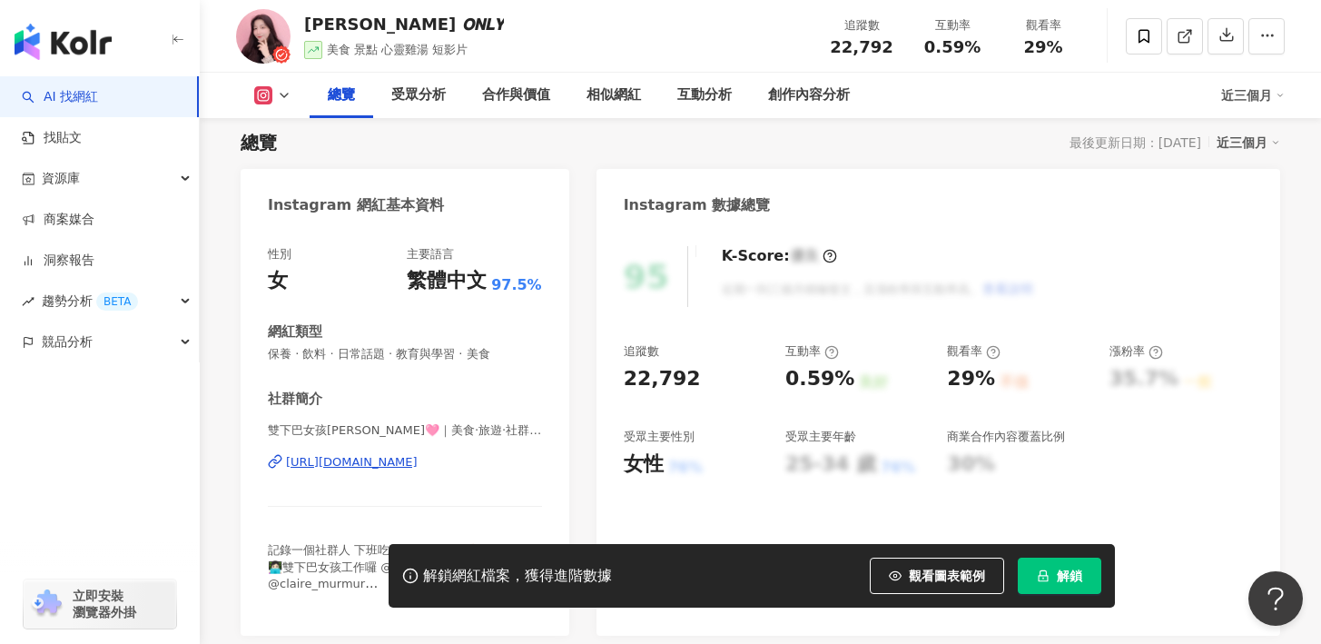
click at [418, 468] on div "[URL][DOMAIN_NAME]" at bounding box center [352, 462] width 132 height 16
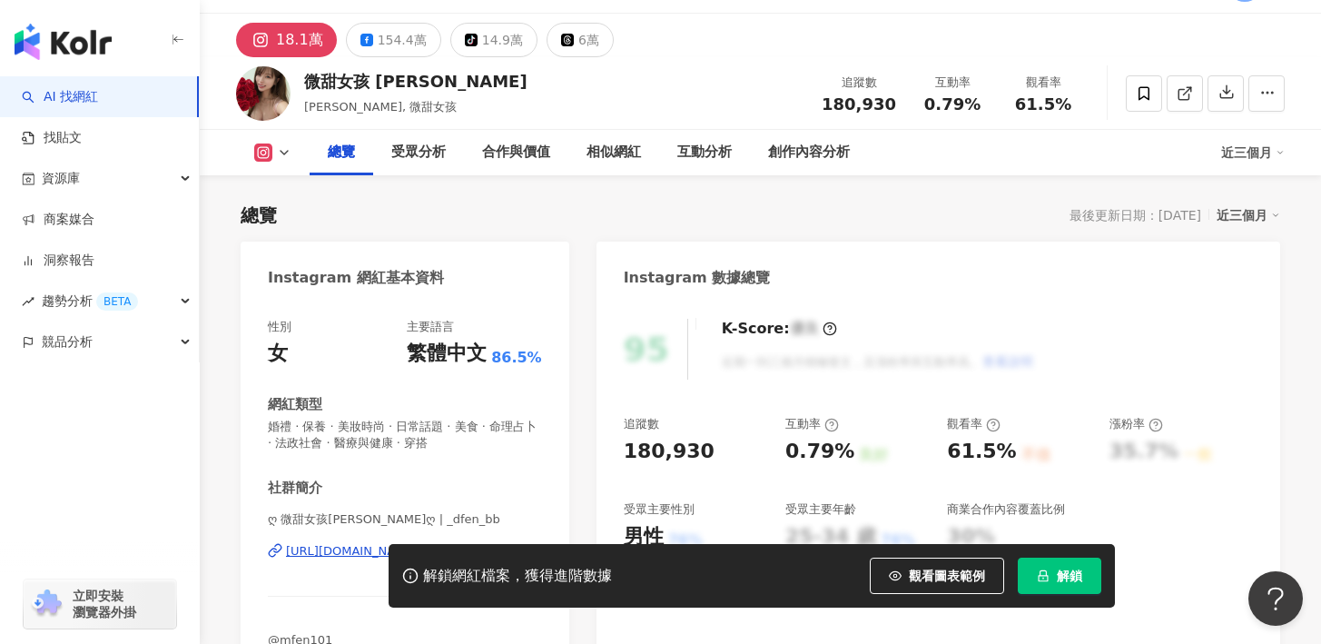
scroll to position [422, 0]
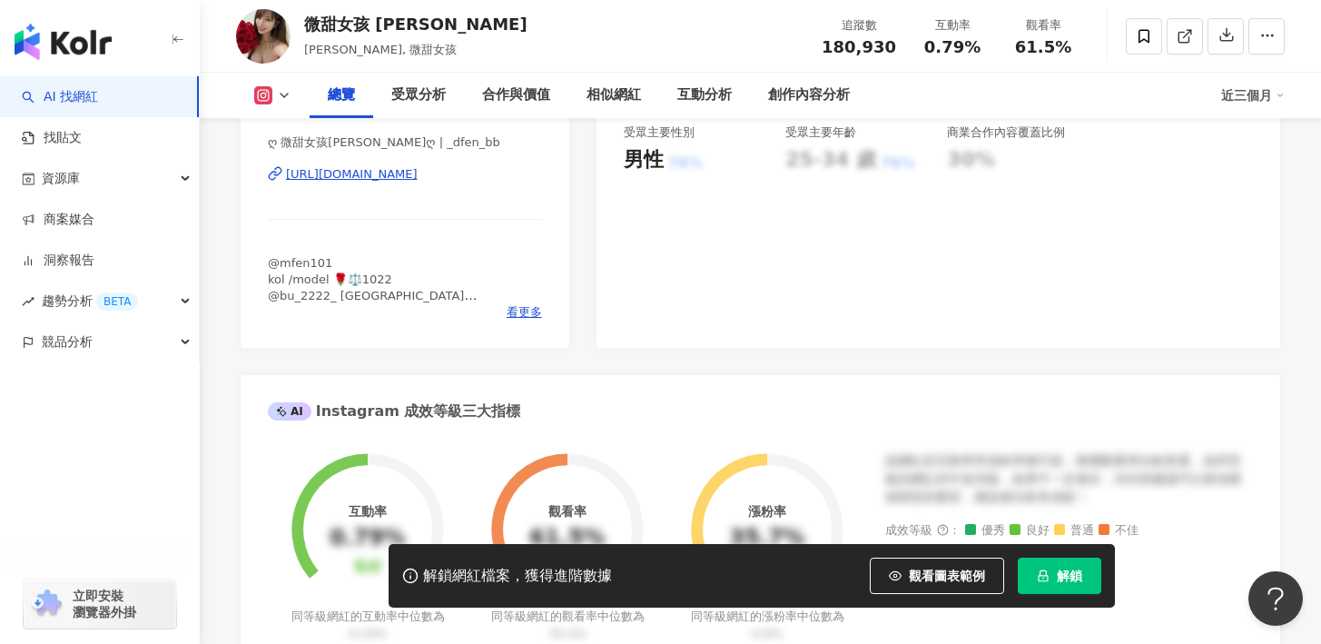
click at [385, 177] on div "https://www.instagram.com/_dfen_bb/" at bounding box center [352, 174] width 132 height 16
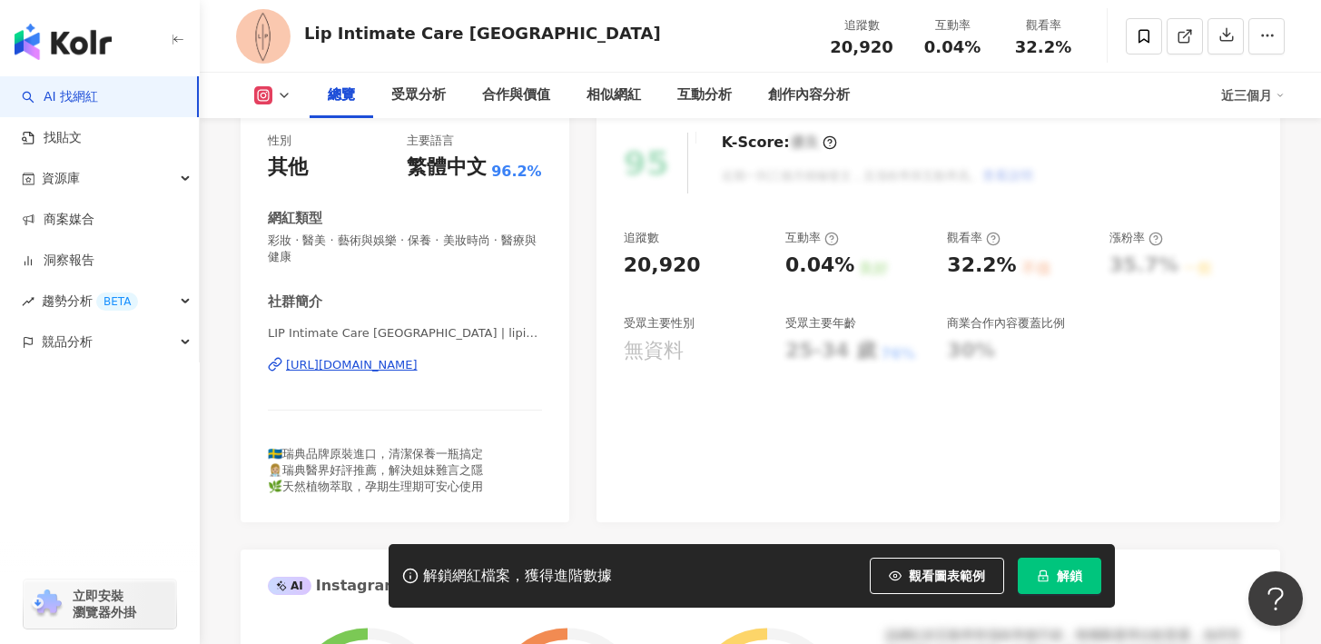
scroll to position [113, 0]
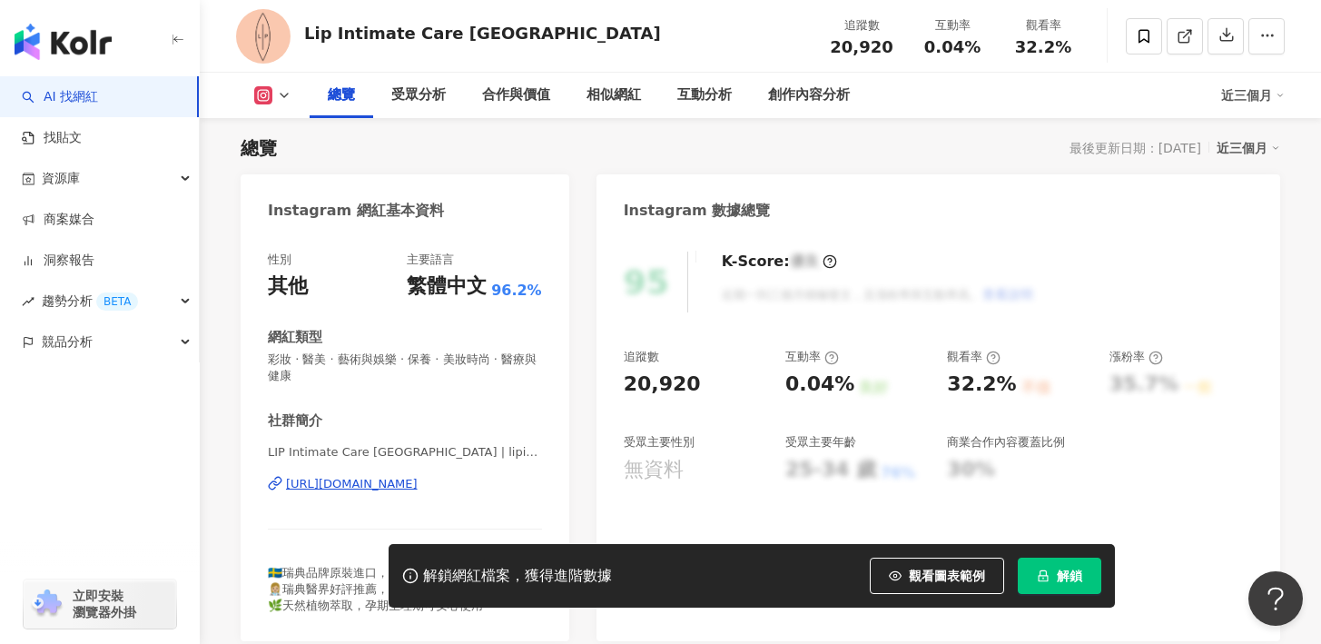
click at [418, 477] on div "[URL][DOMAIN_NAME]" at bounding box center [352, 484] width 132 height 16
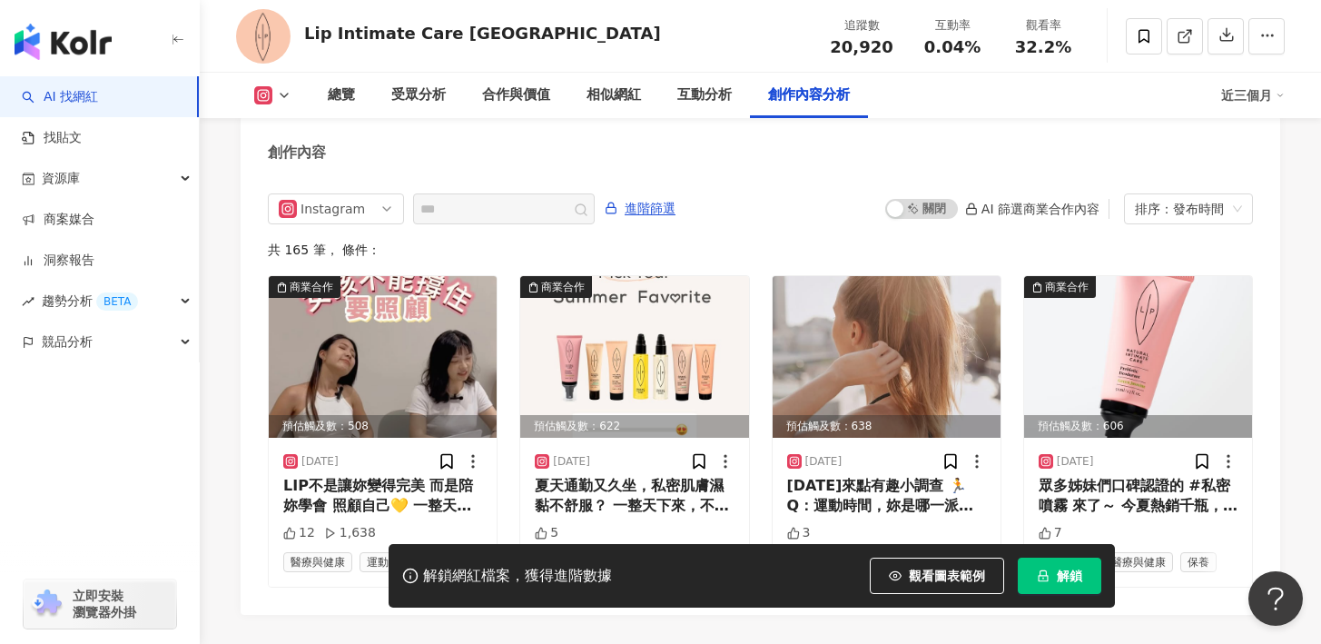
scroll to position [4993, 0]
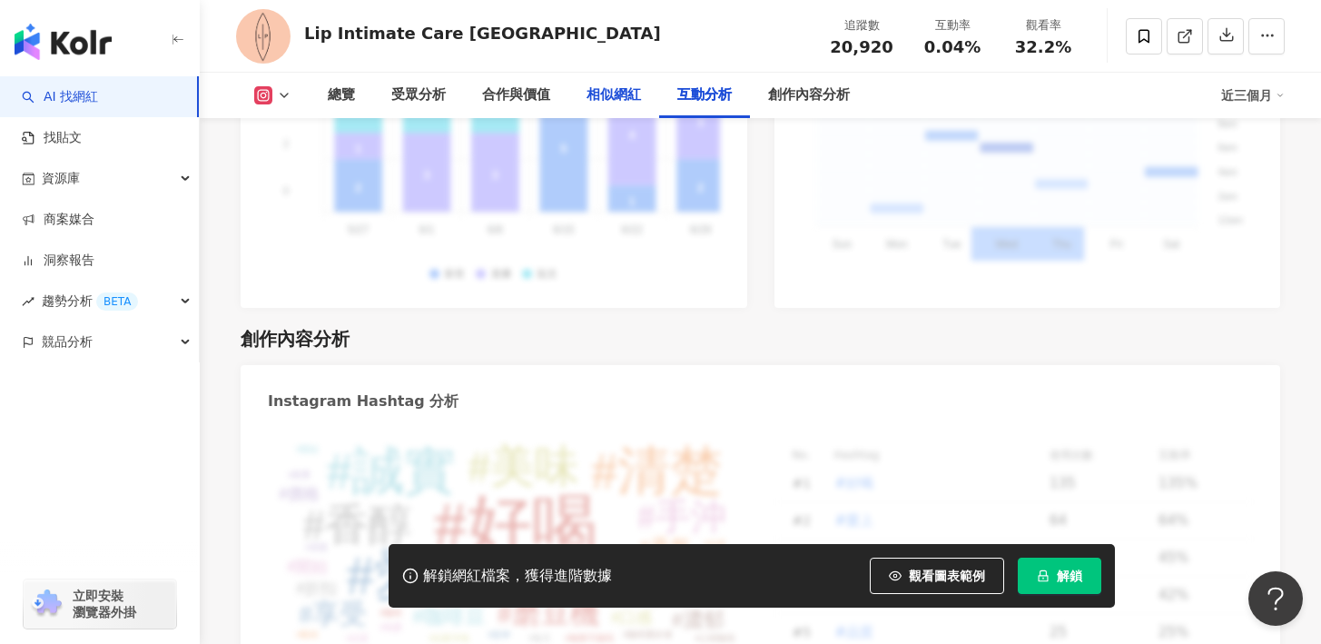
click at [612, 94] on div "相似網紅" at bounding box center [614, 95] width 54 height 22
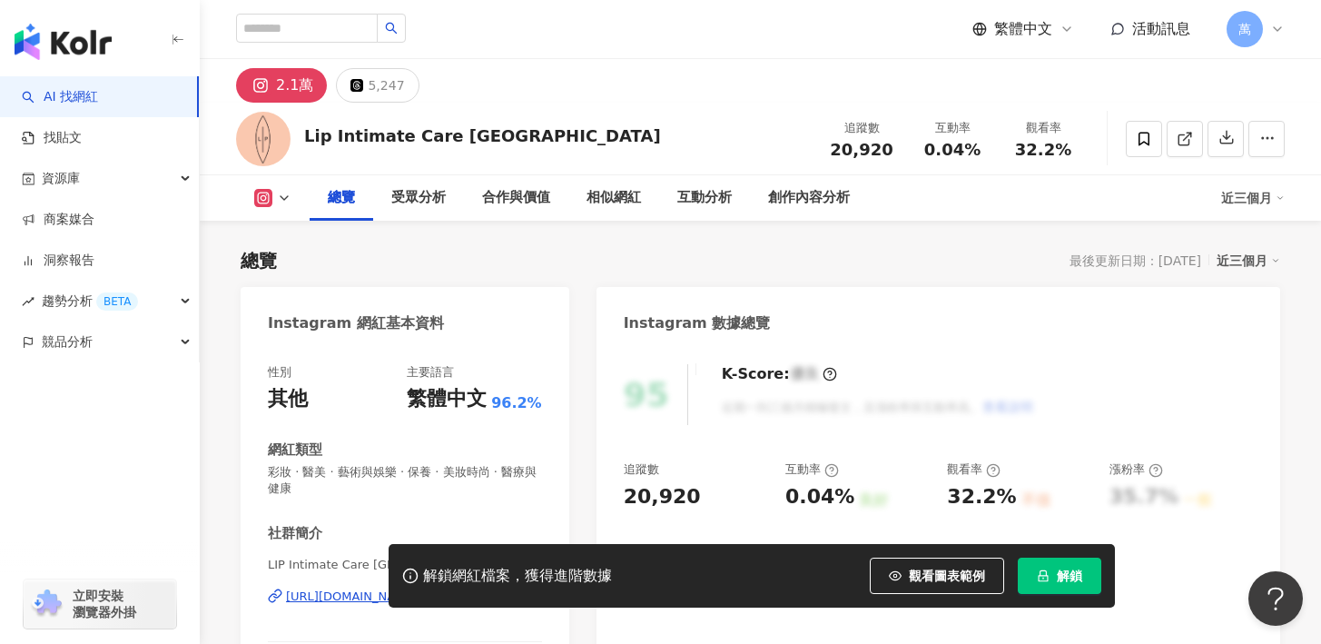
scroll to position [176, 0]
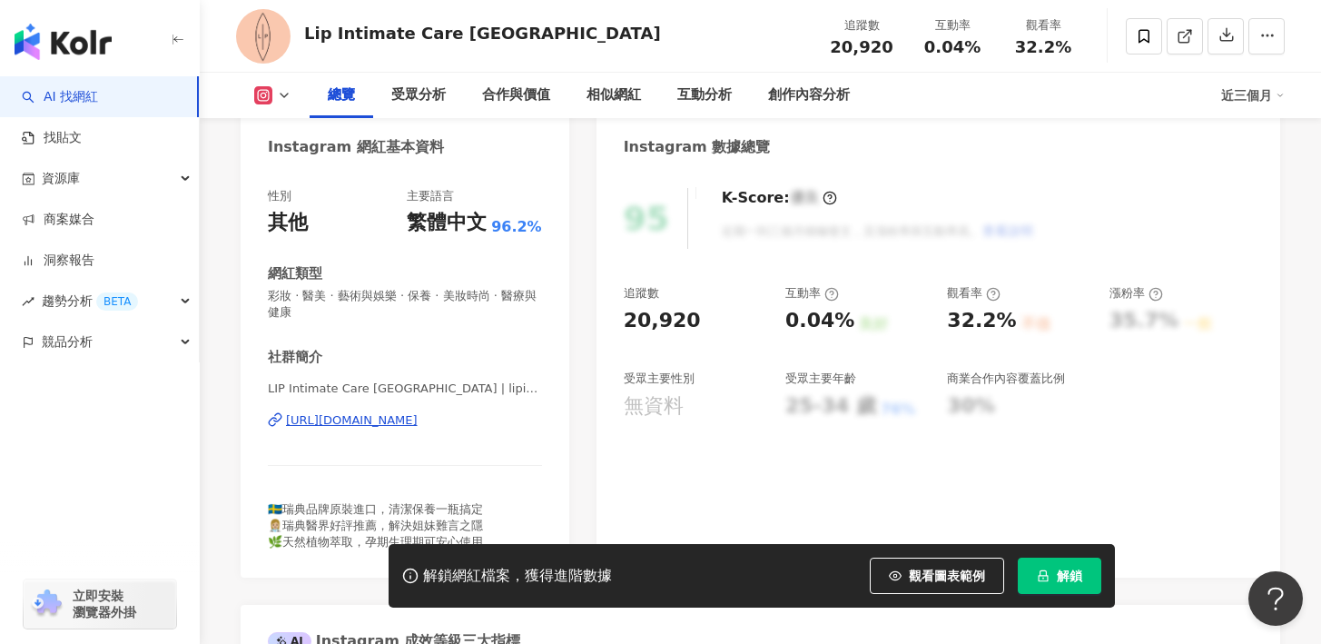
click at [388, 422] on div "[URL][DOMAIN_NAME]" at bounding box center [352, 420] width 132 height 16
